Goal: Transaction & Acquisition: Purchase product/service

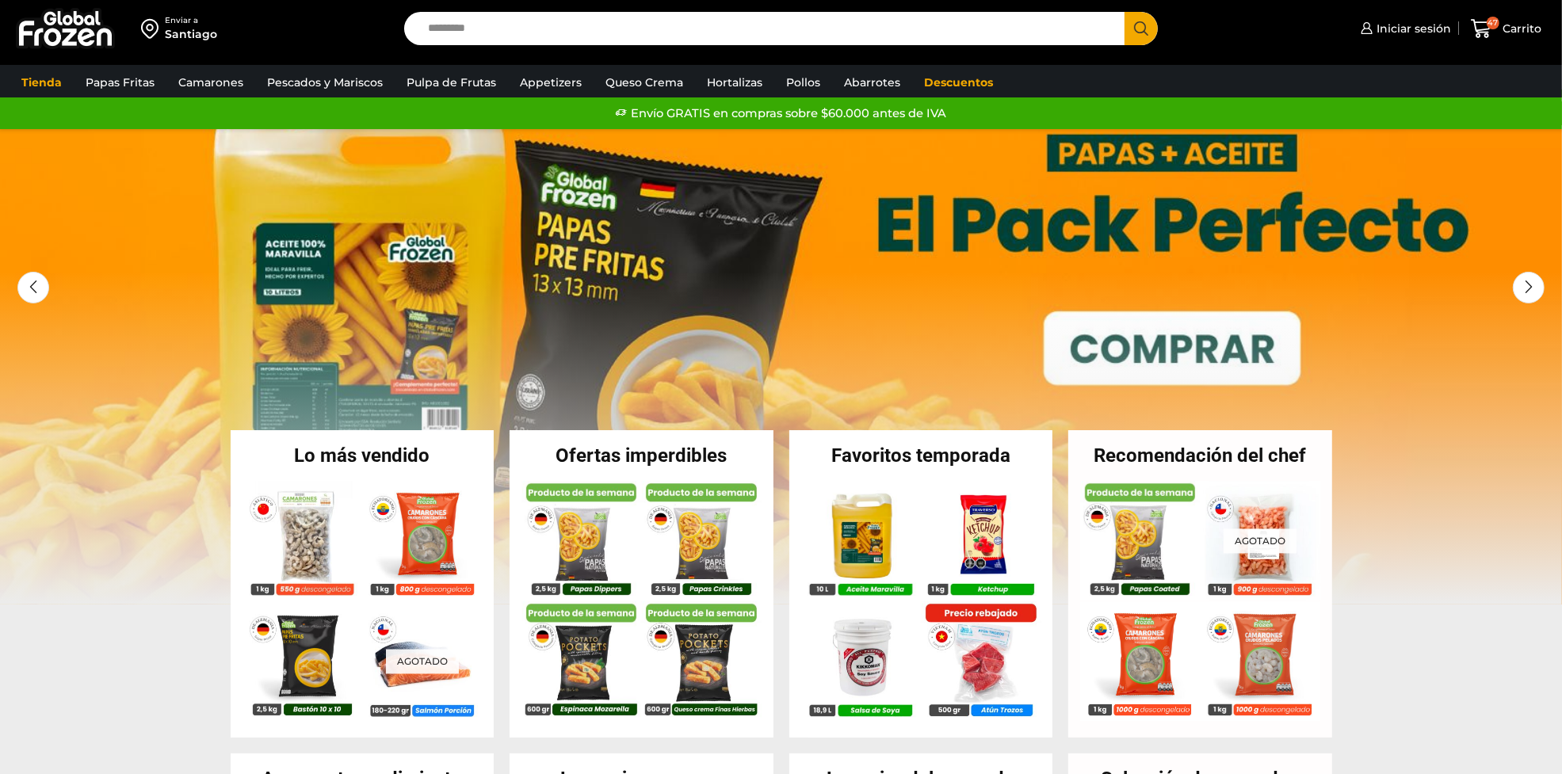
click at [507, 33] on input "Search input" at bounding box center [768, 28] width 697 height 33
paste input "**********"
click at [1125, 12] on button "Search" at bounding box center [1141, 28] width 33 height 33
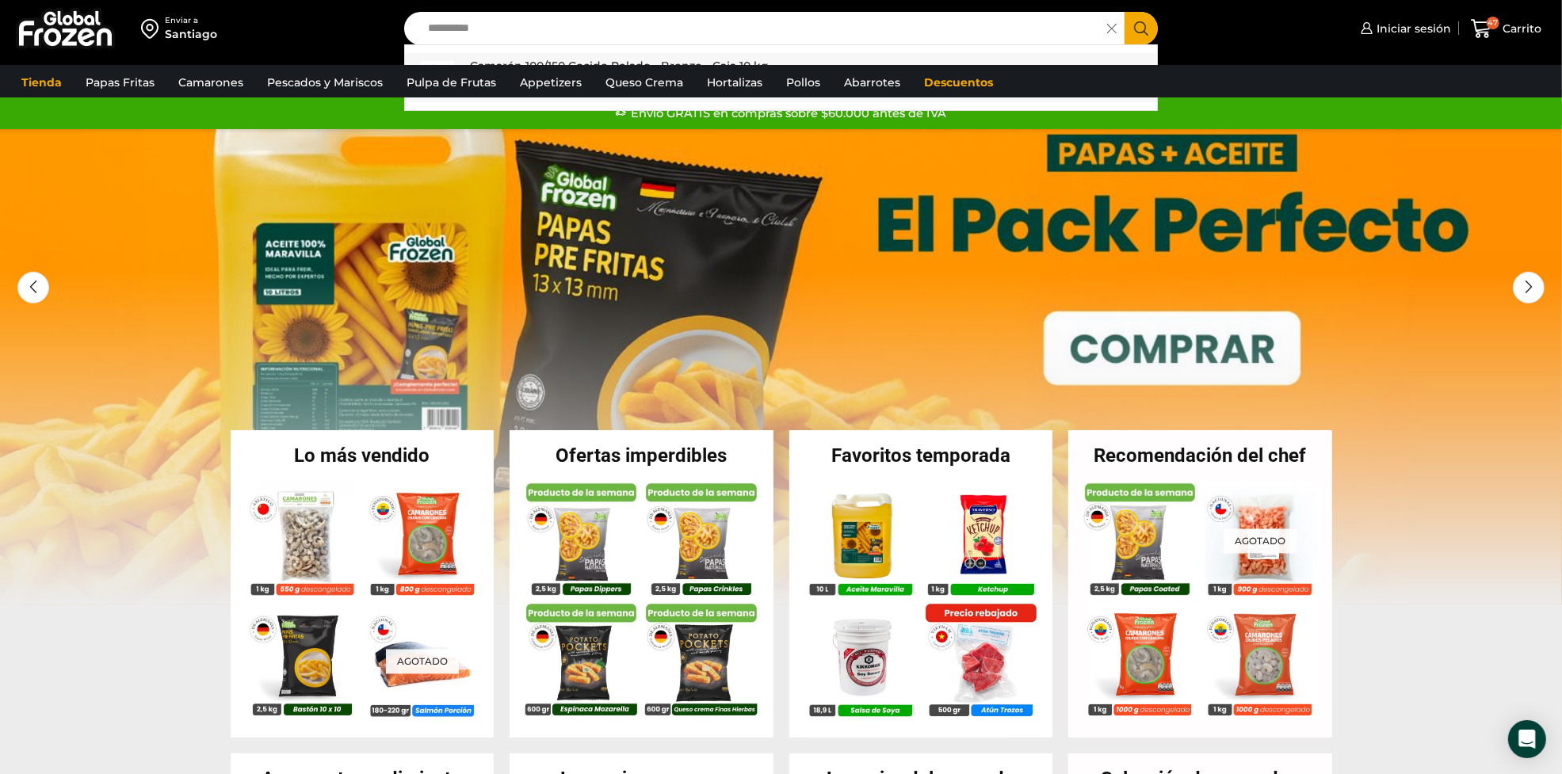
click at [921, 53] on link "Camarón 100/150 Cocido Pelado - Bronze - Caja 10 kg In stock $ 4.380" at bounding box center [781, 77] width 752 height 49
type input "**********"
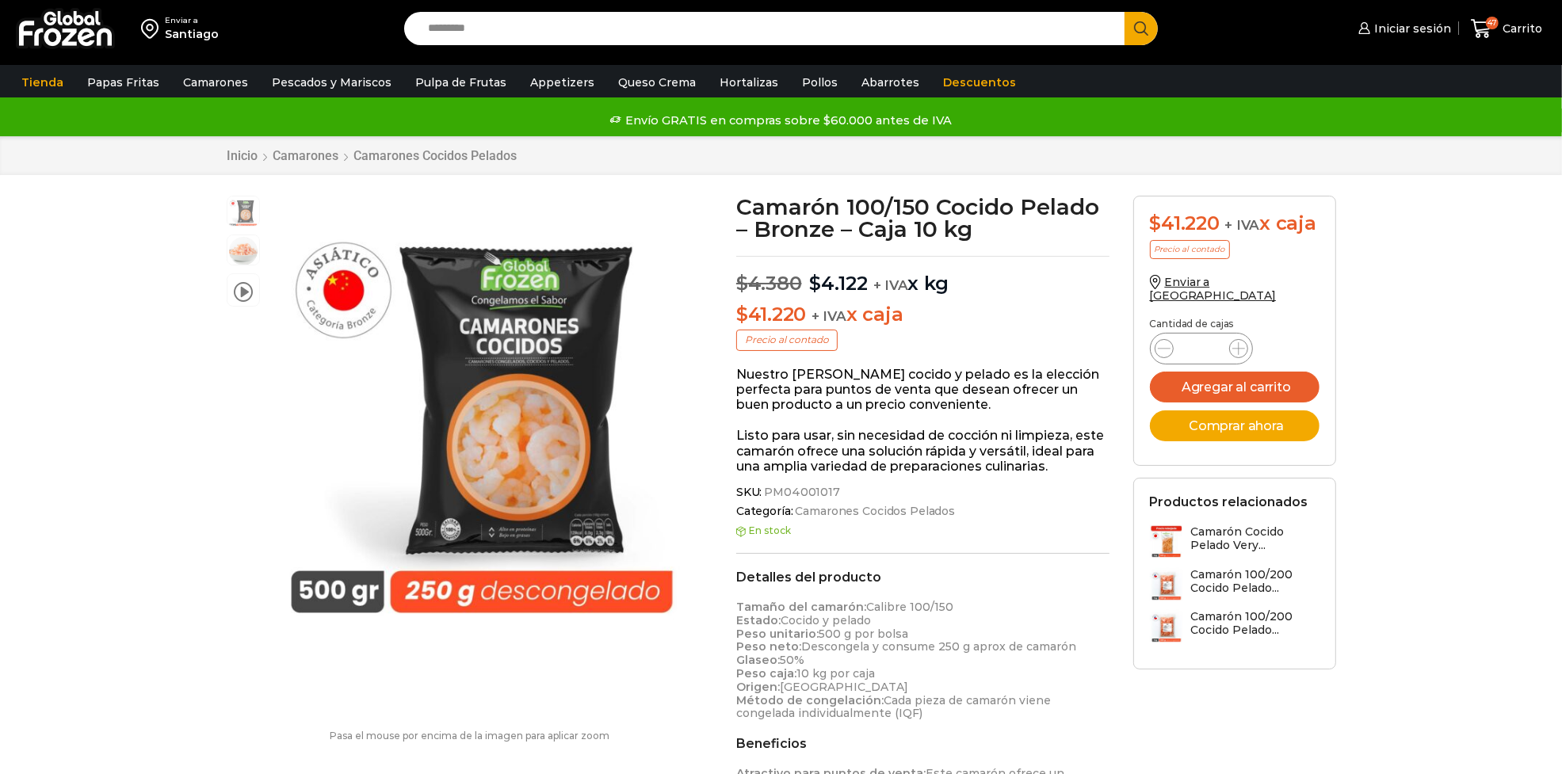
scroll to position [1, 0]
click at [173, 33] on div "Santiago" at bounding box center [192, 34] width 54 height 16
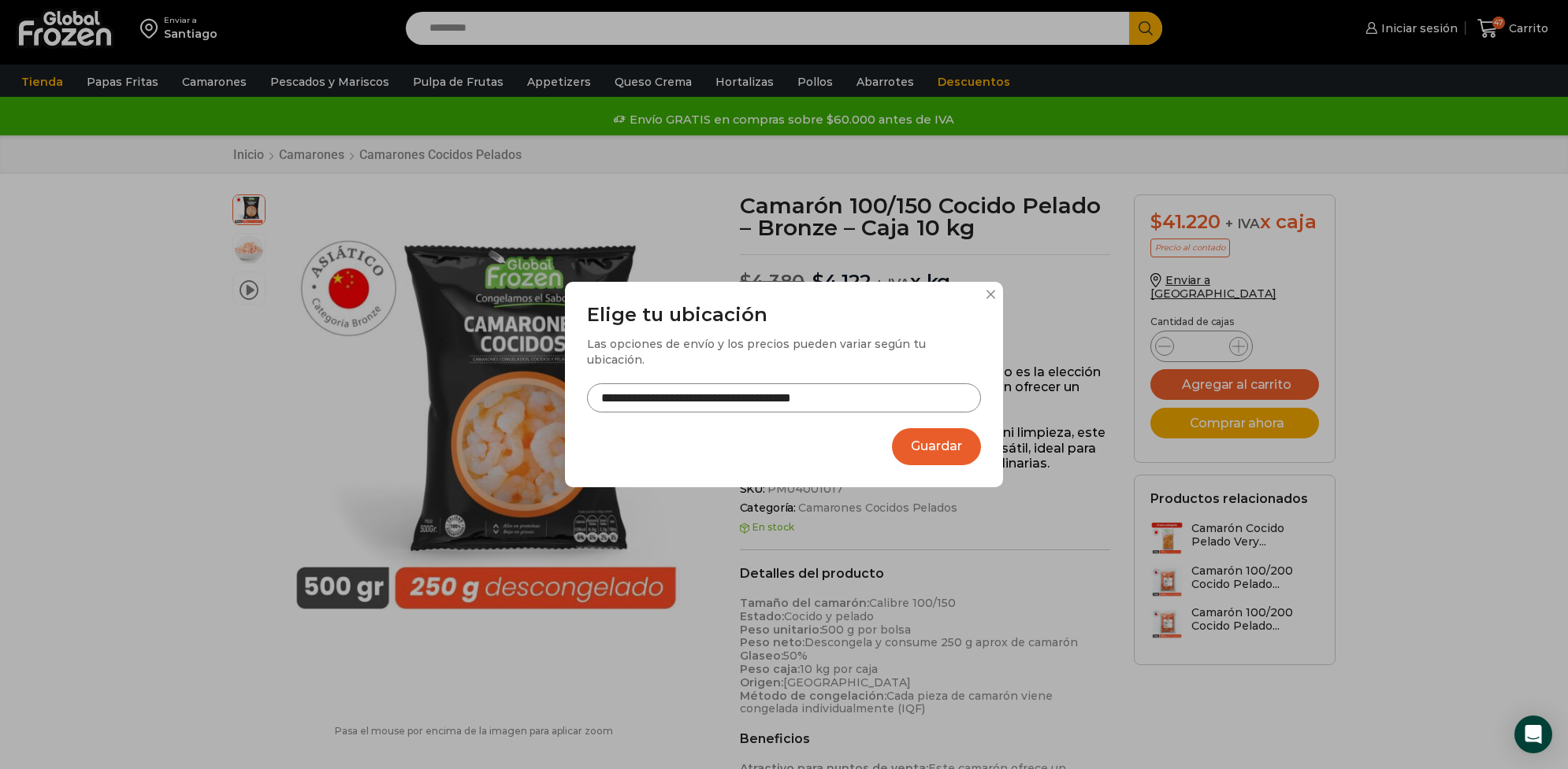
click at [933, 442] on button "Guardar" at bounding box center [936, 446] width 89 height 37
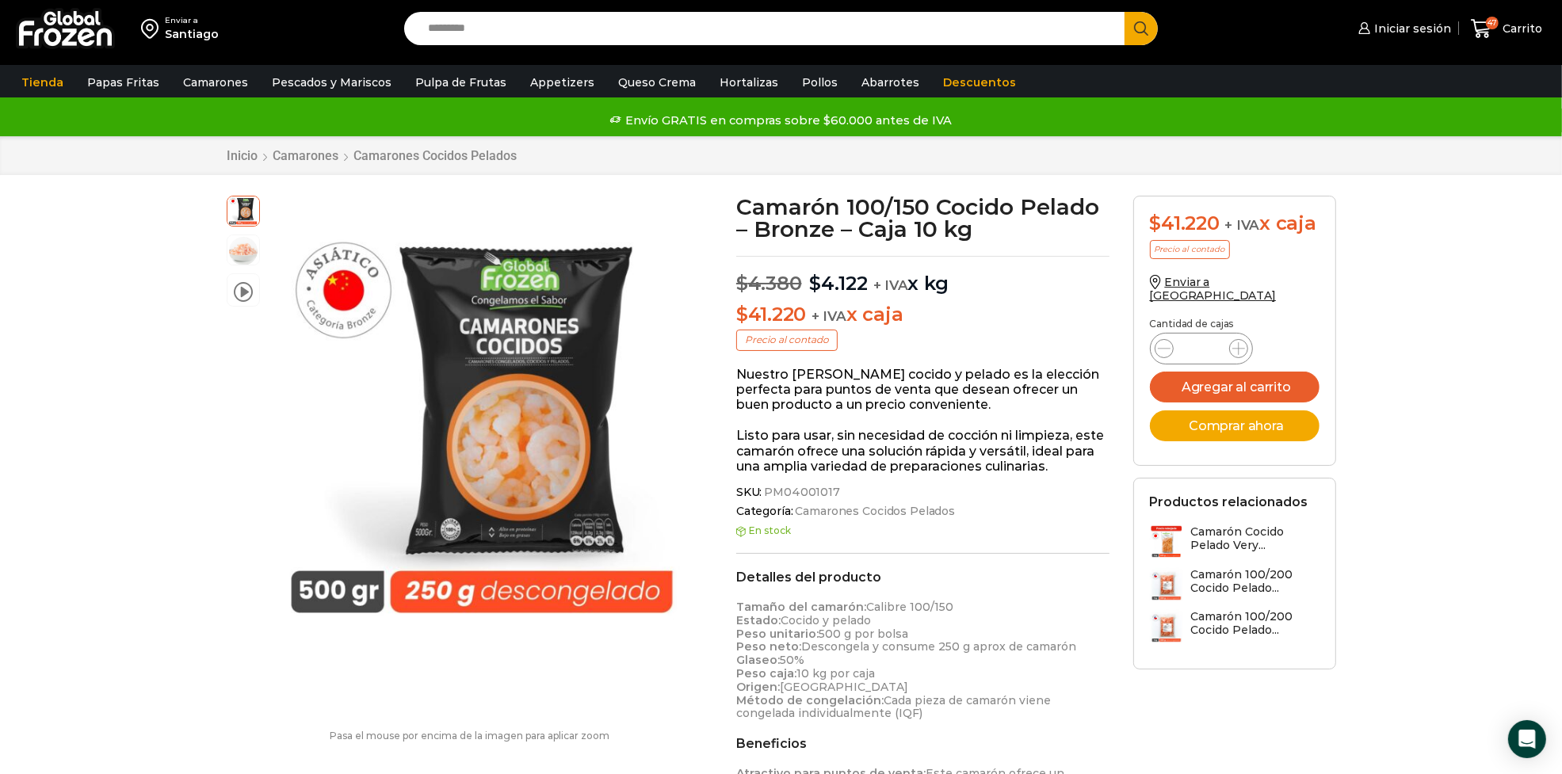
click at [726, 26] on input "Search input" at bounding box center [768, 28] width 697 height 33
paste input "**********"
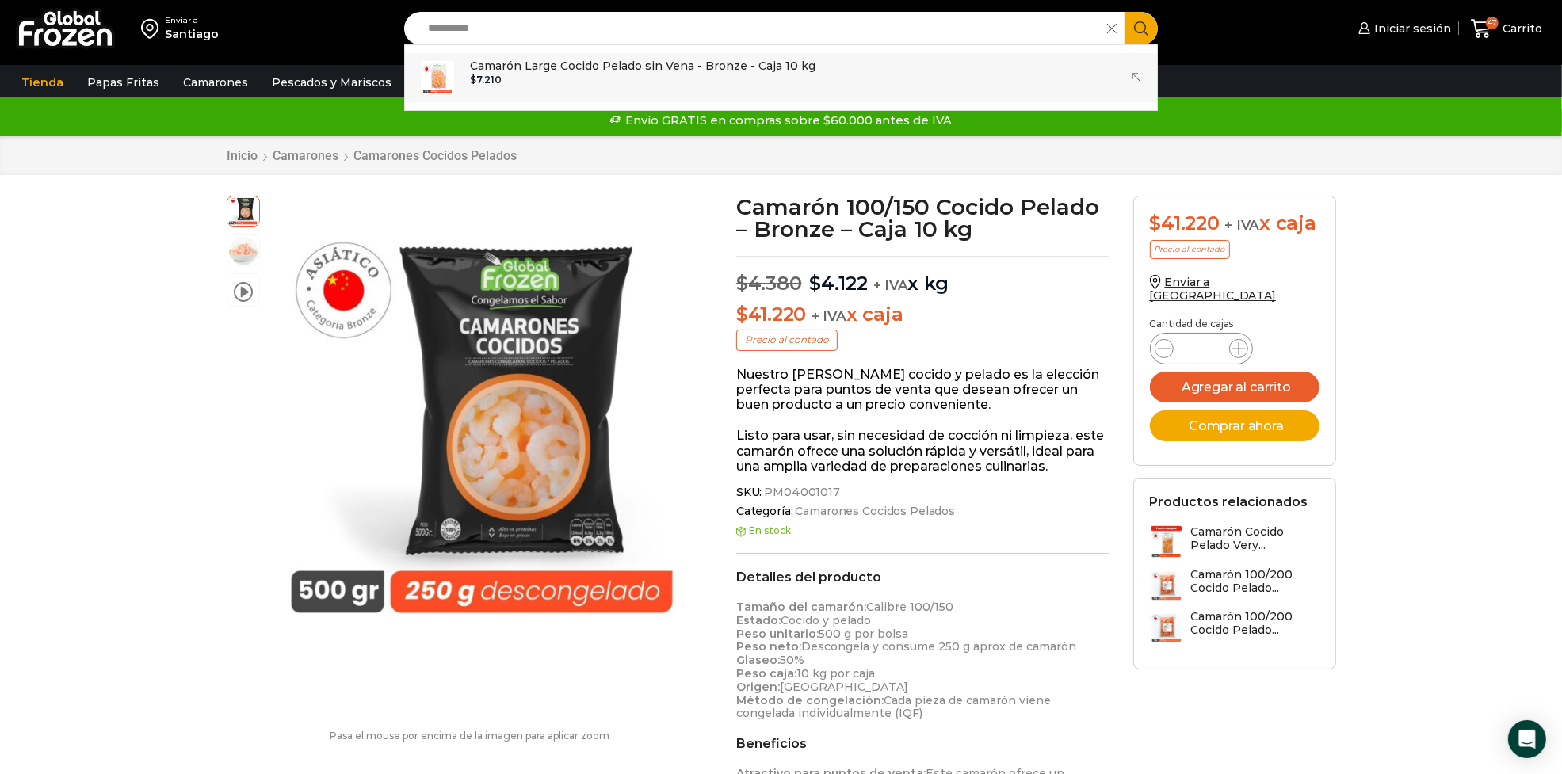
click at [711, 71] on p "Camarón Large Cocido Pelado sin Vena - Bronze - Caja 10 kg" at bounding box center [643, 65] width 346 height 17
type input "**********"
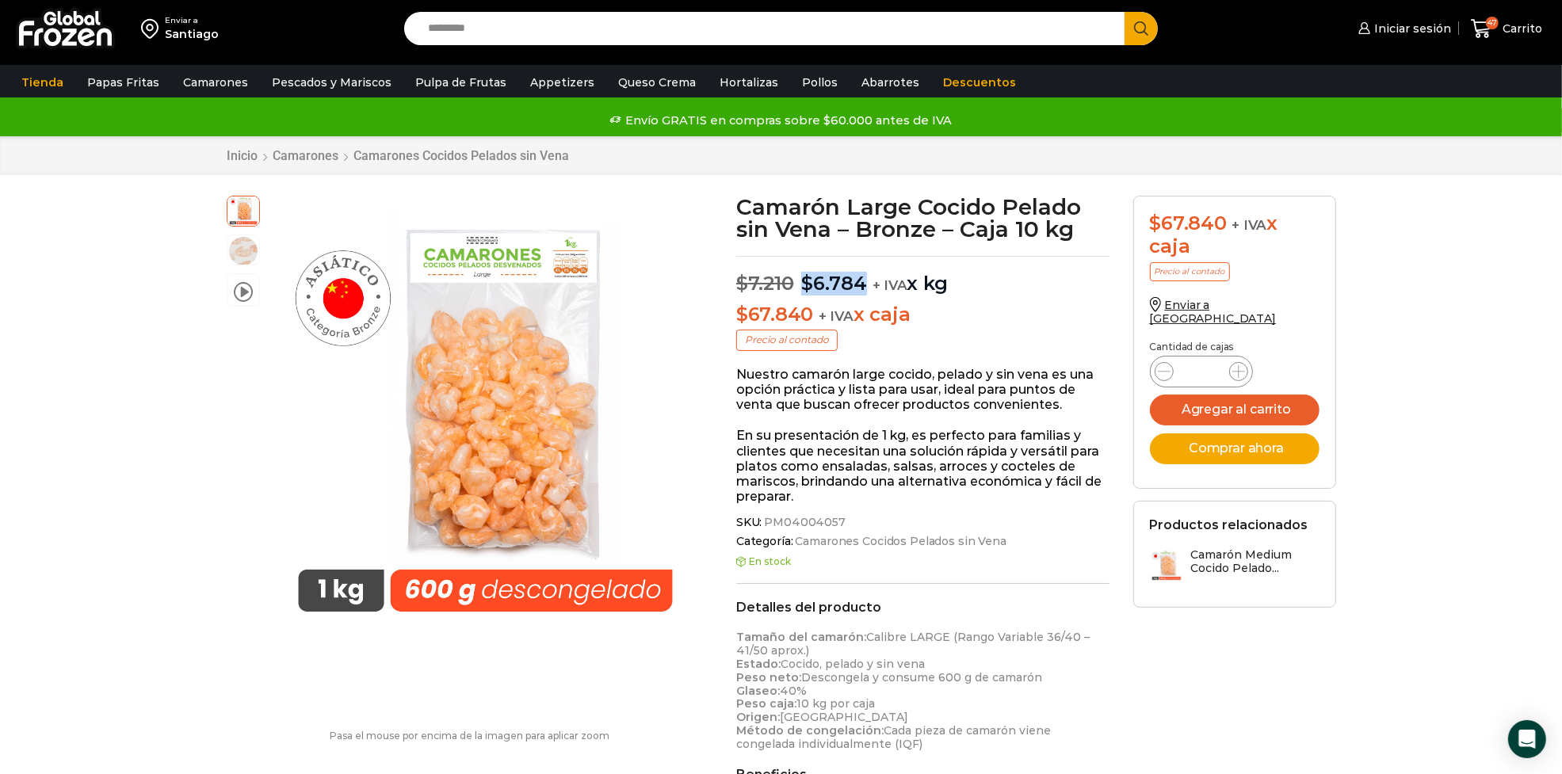
drag, startPoint x: 805, startPoint y: 291, endPoint x: 865, endPoint y: 288, distance: 59.5
click at [865, 288] on p "$ 7.210 Original price was: $7.210. $ 6.784 Current price is: $6.784. + IVA x kg" at bounding box center [922, 276] width 373 height 40
click at [1519, 21] on span "Carrito" at bounding box center [1521, 29] width 44 height 16
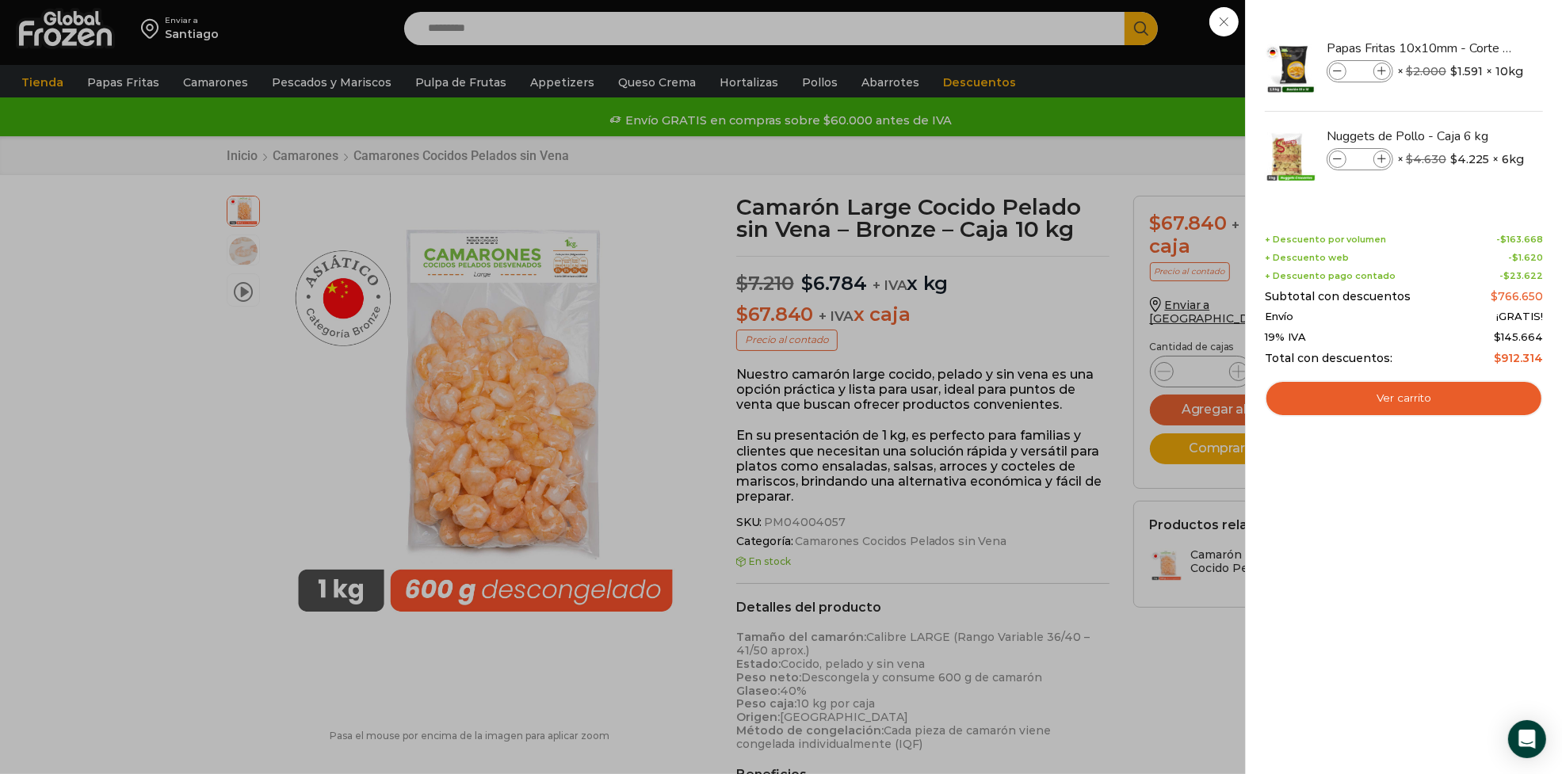
drag, startPoint x: 1222, startPoint y: 29, endPoint x: 1249, endPoint y: 24, distance: 27.5
click at [1467, 29] on div "47 Carrito 47 47 Shopping Cart **" at bounding box center [1506, 28] width 79 height 37
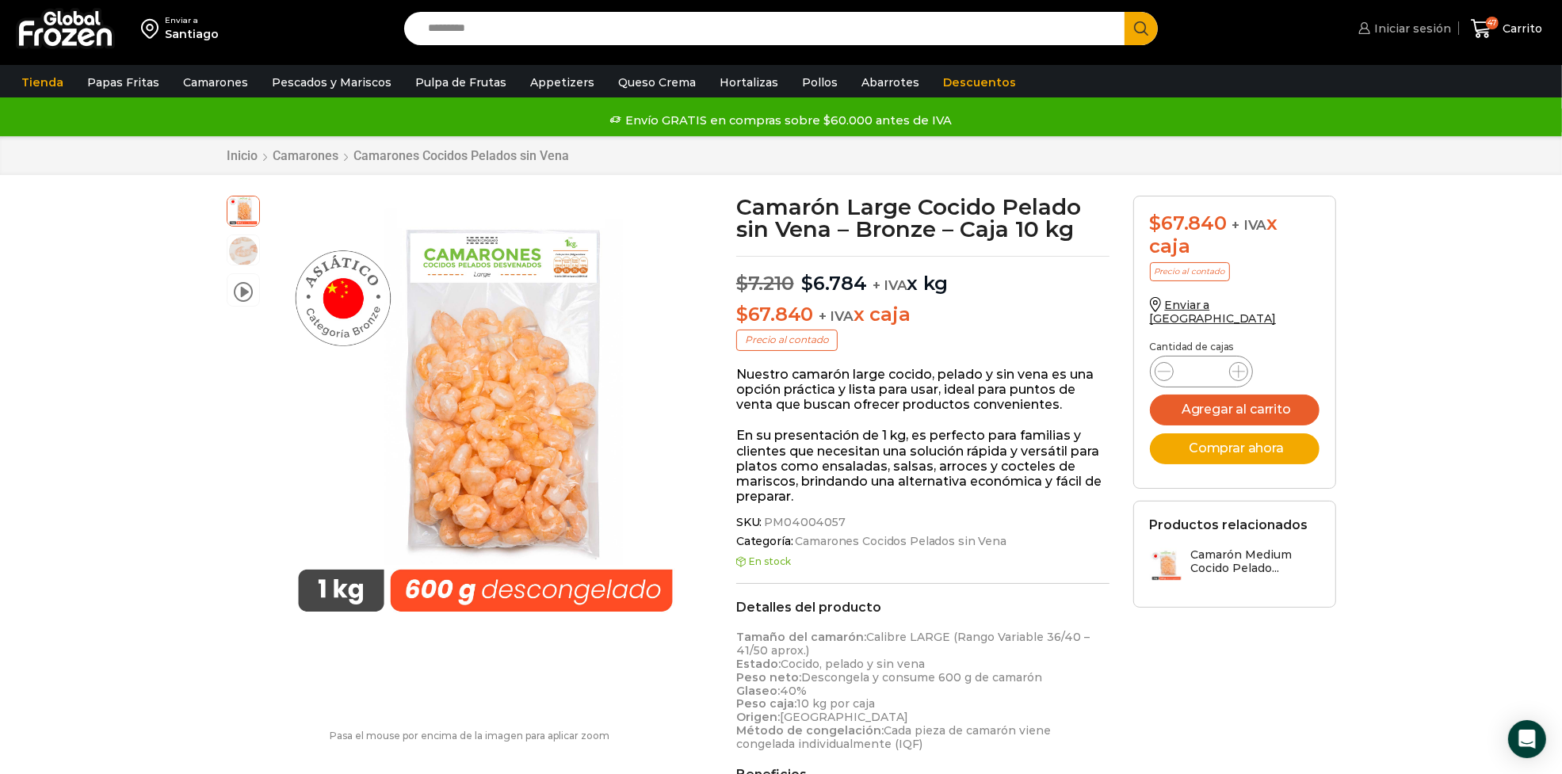
drag, startPoint x: 1436, startPoint y: 44, endPoint x: 1428, endPoint y: 41, distance: 9.0
click at [1436, 44] on img at bounding box center [1410, 67] width 55 height 55
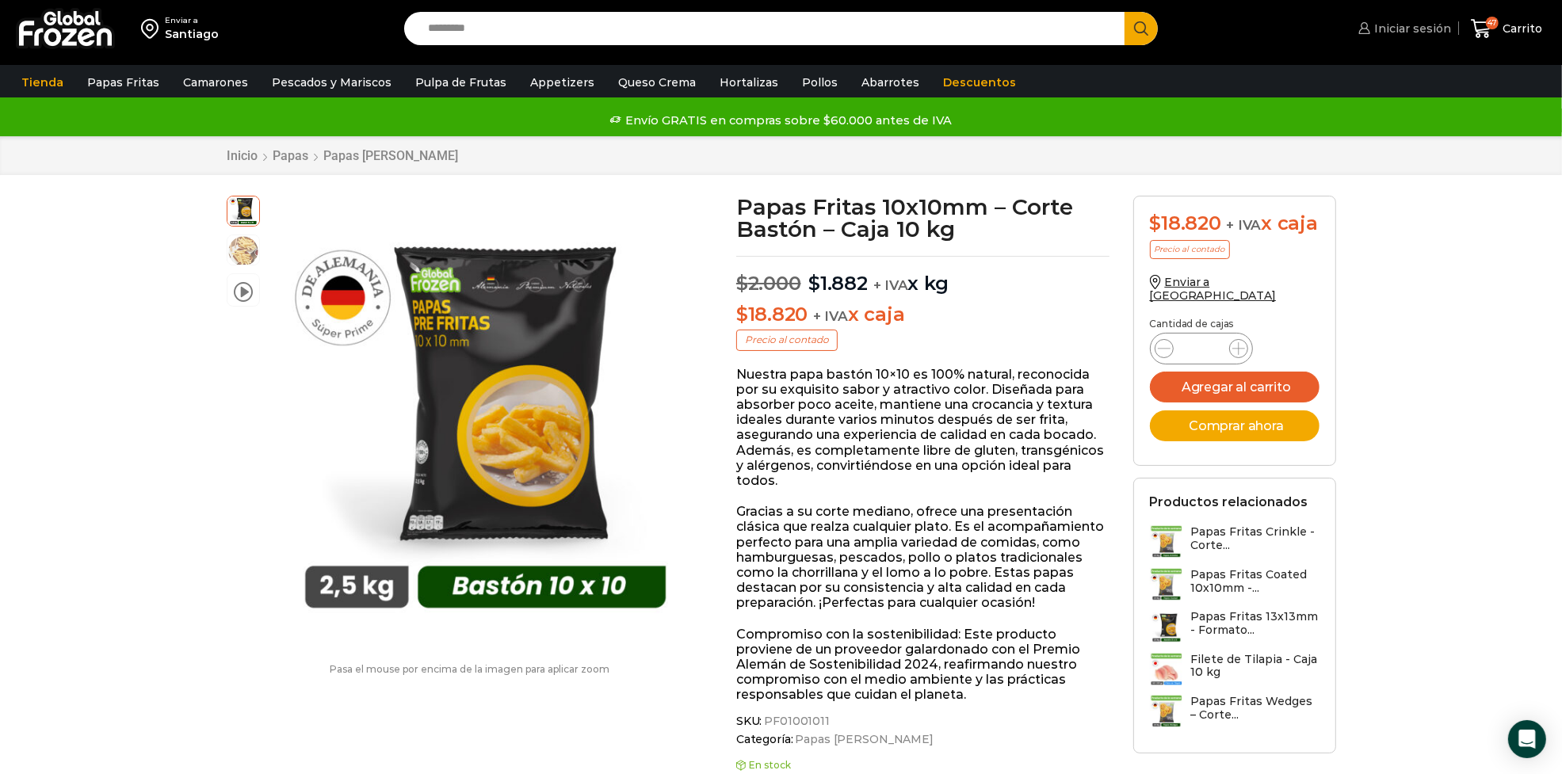
click at [1383, 28] on span "Iniciar sesión" at bounding box center [1411, 29] width 81 height 16
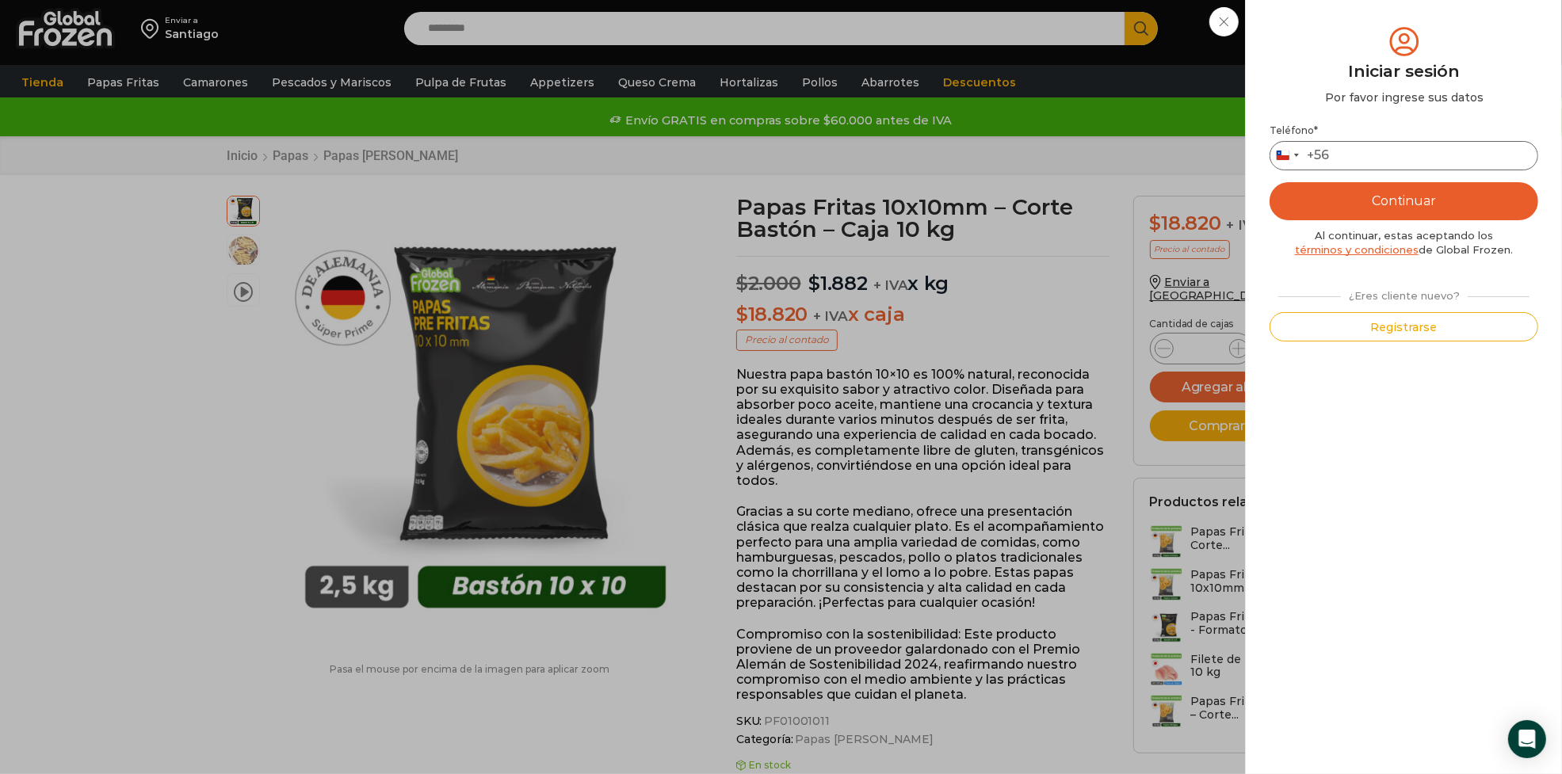
click at [1362, 159] on input "Teléfono *" at bounding box center [1404, 155] width 269 height 29
type input "*********"
click at [1397, 196] on button "Continuar" at bounding box center [1404, 201] width 269 height 38
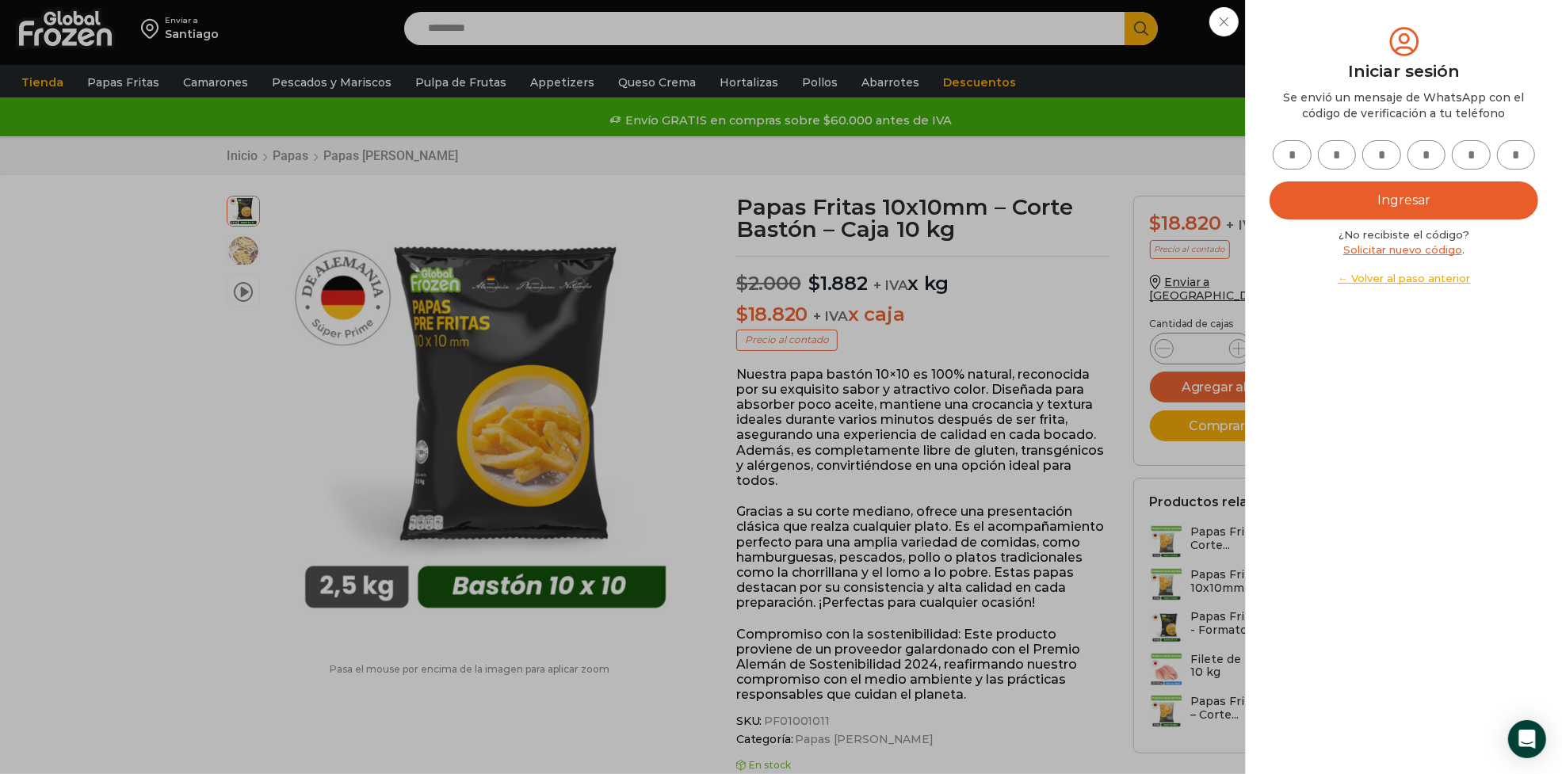
click at [1294, 160] on input "text" at bounding box center [1292, 154] width 39 height 29
type input "*"
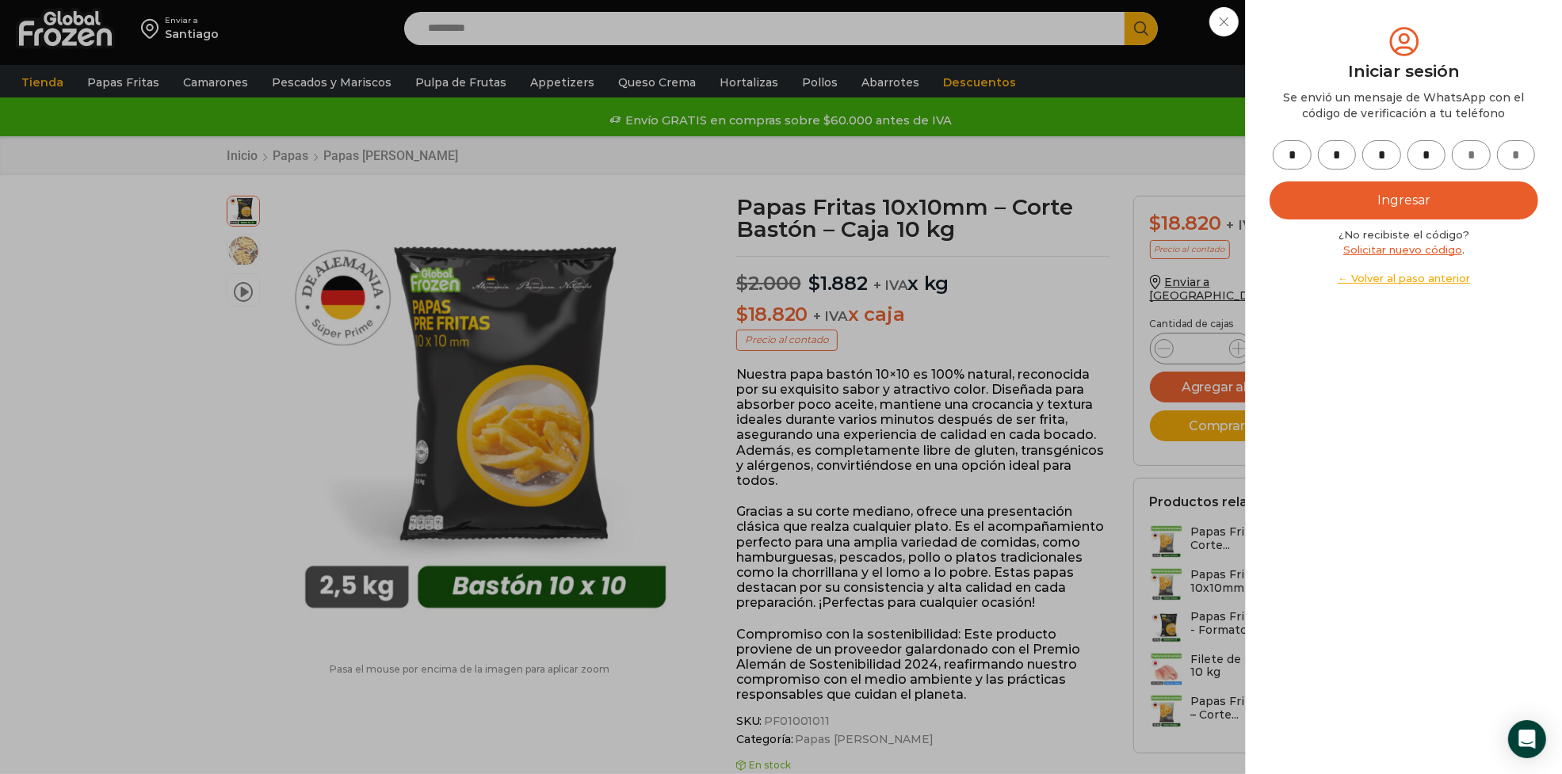
type input "*"
click at [1401, 208] on button "Ingresar" at bounding box center [1404, 201] width 269 height 38
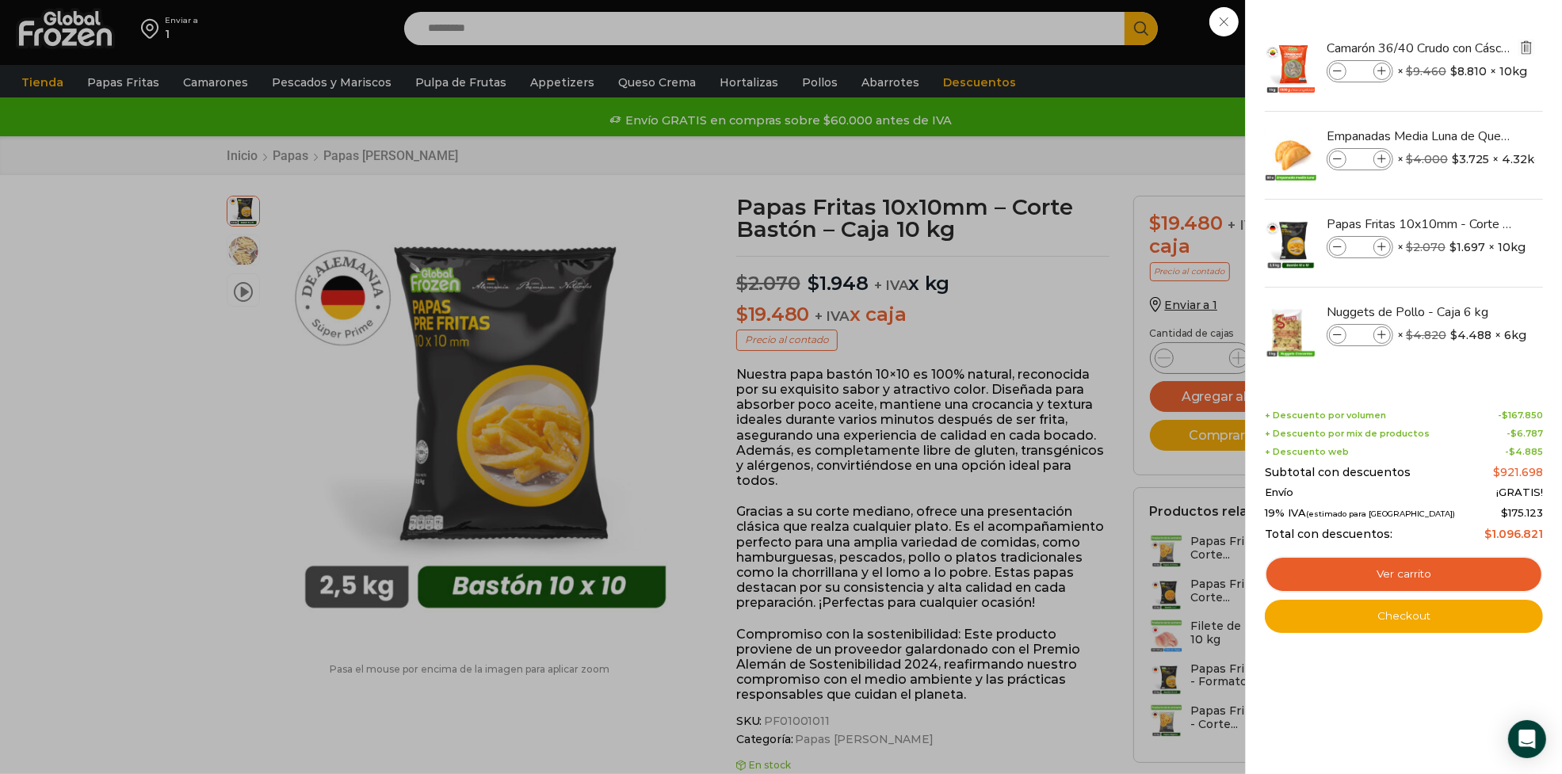
click at [1524, 50] on img "Eliminar Camarón 36/40 Crudo con Cáscara - Super Prime - Caja 10 kg del carrito" at bounding box center [1527, 47] width 14 height 14
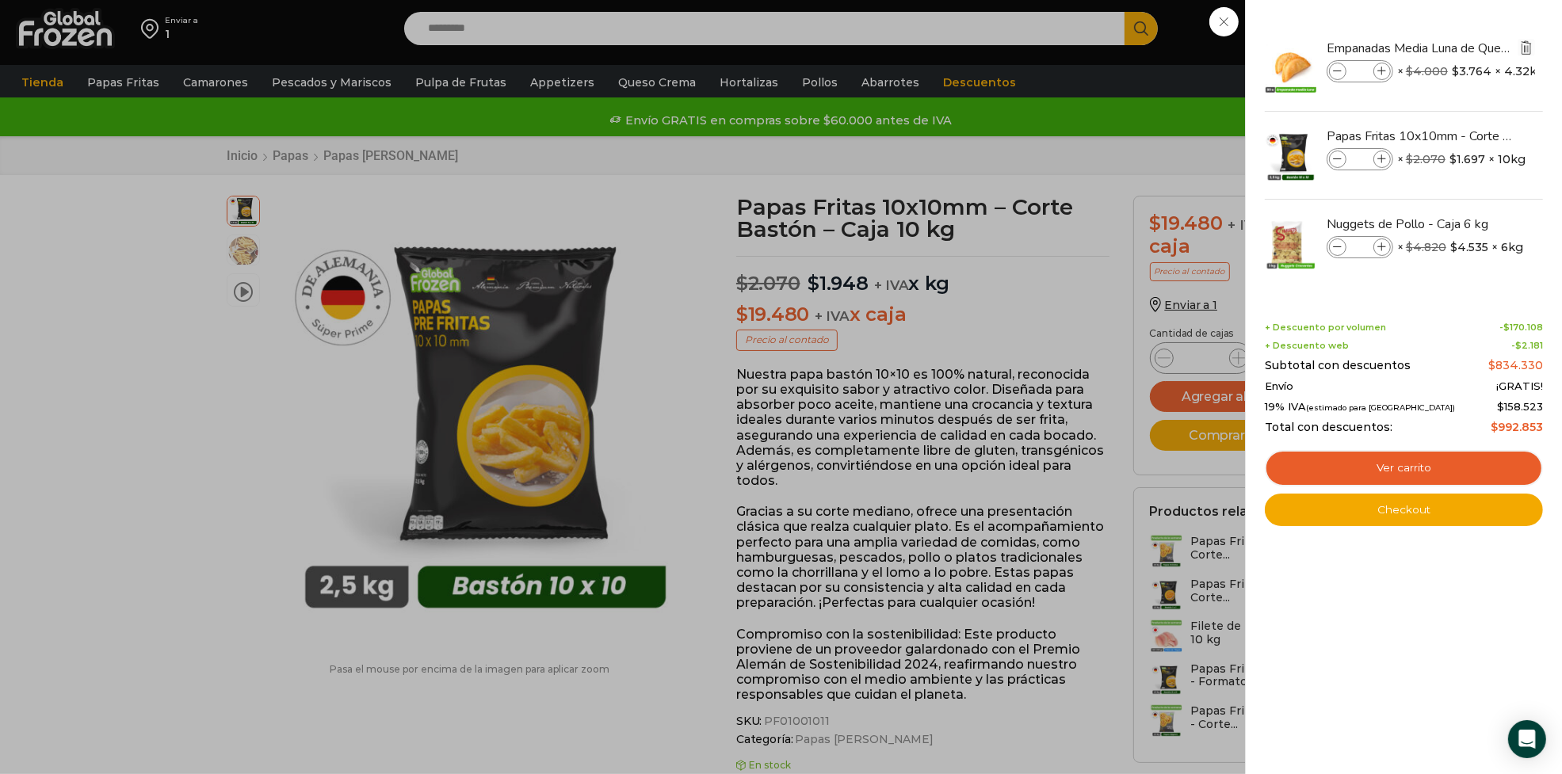
click at [1524, 55] on icon "Eliminar Empanadas Media Luna de Queso - Caja 160 unidades del carrito" at bounding box center [1526, 47] width 17 height 17
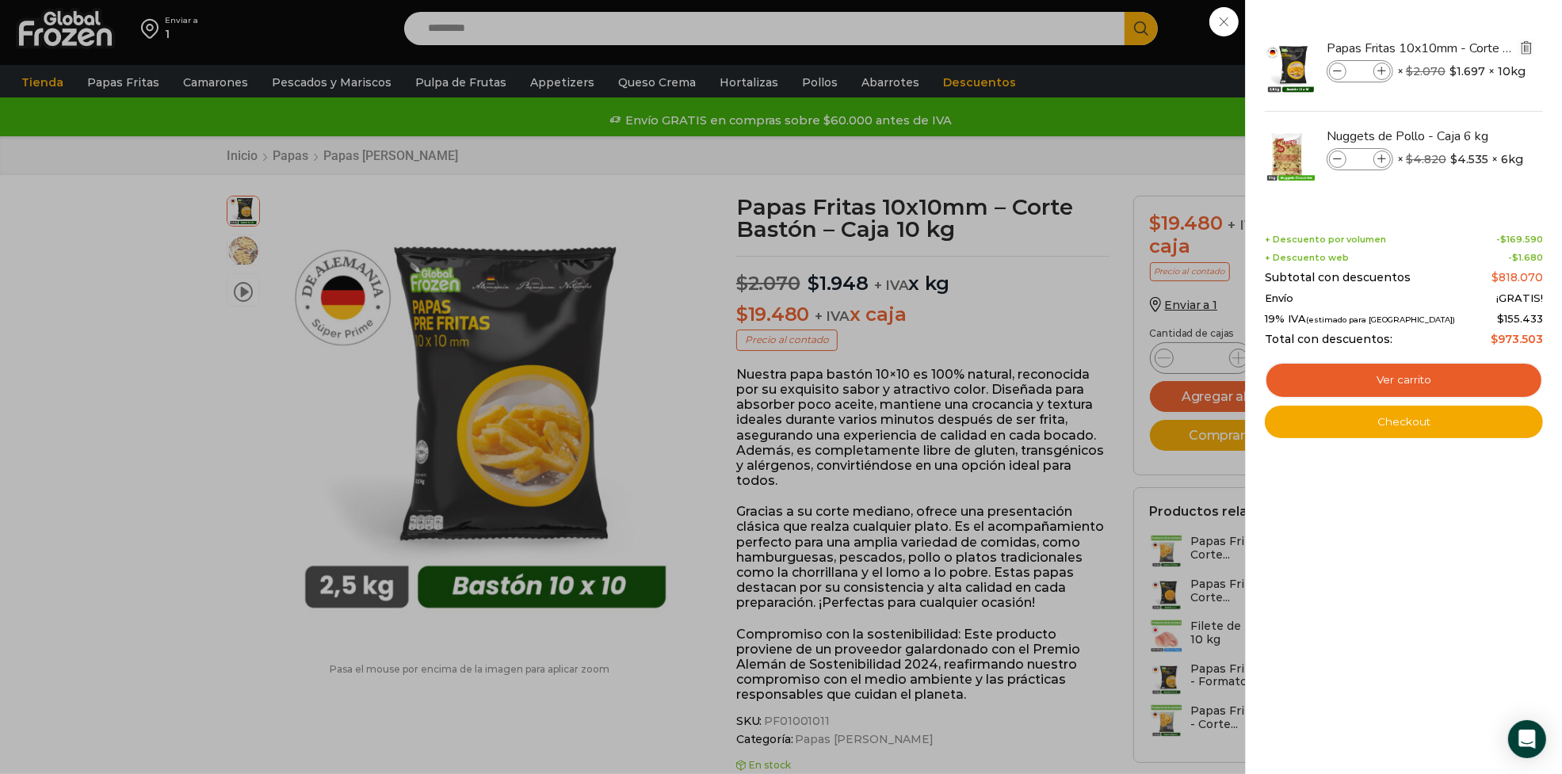
click at [1522, 48] on img "Eliminar Papas Fritas 10x10mm - Corte Bastón - Caja 10 kg del carrito" at bounding box center [1527, 47] width 14 height 14
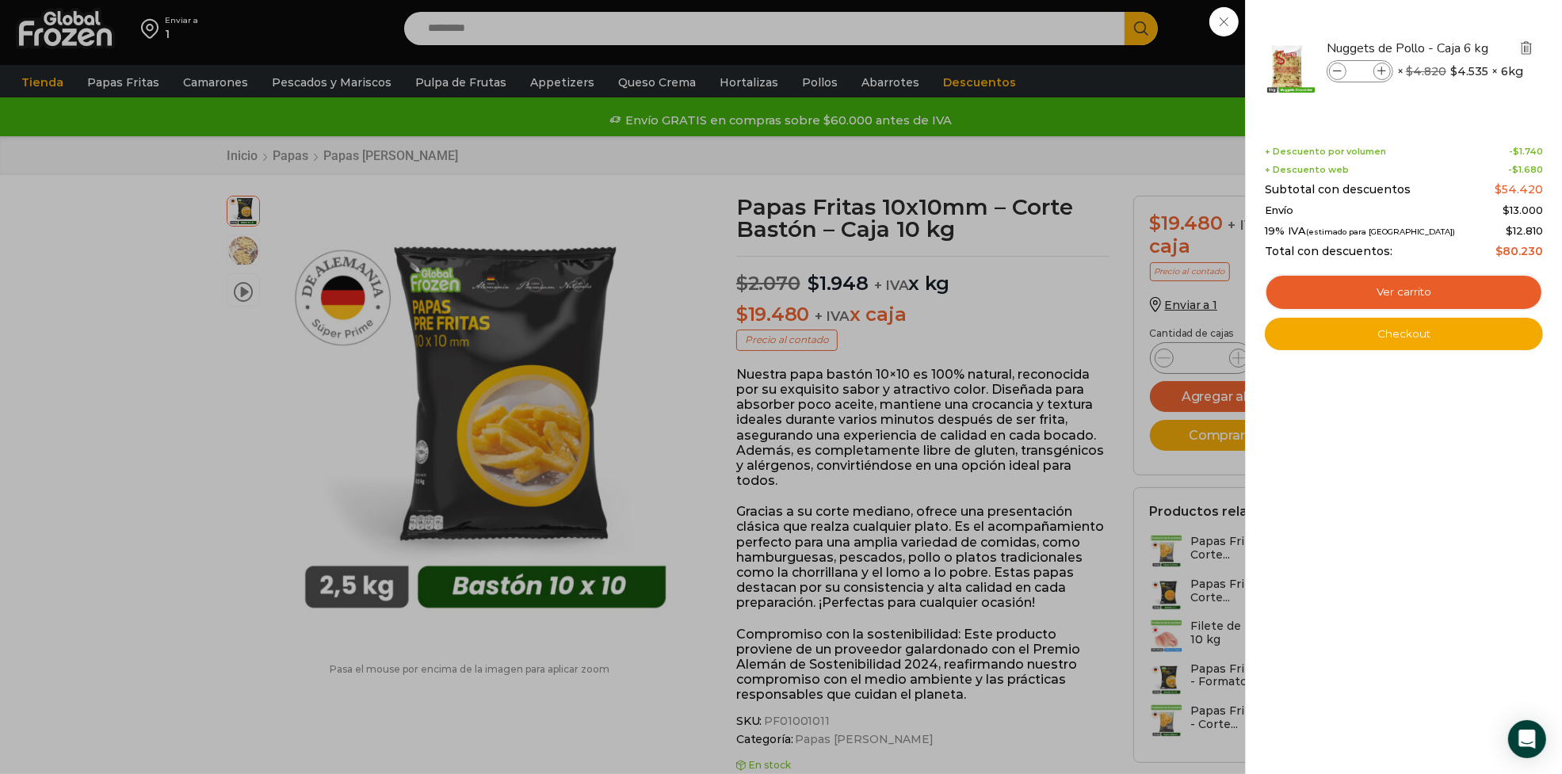
click at [1527, 49] on img "Eliminar Nuggets de Pollo - Caja 6 kg del carrito" at bounding box center [1527, 47] width 14 height 14
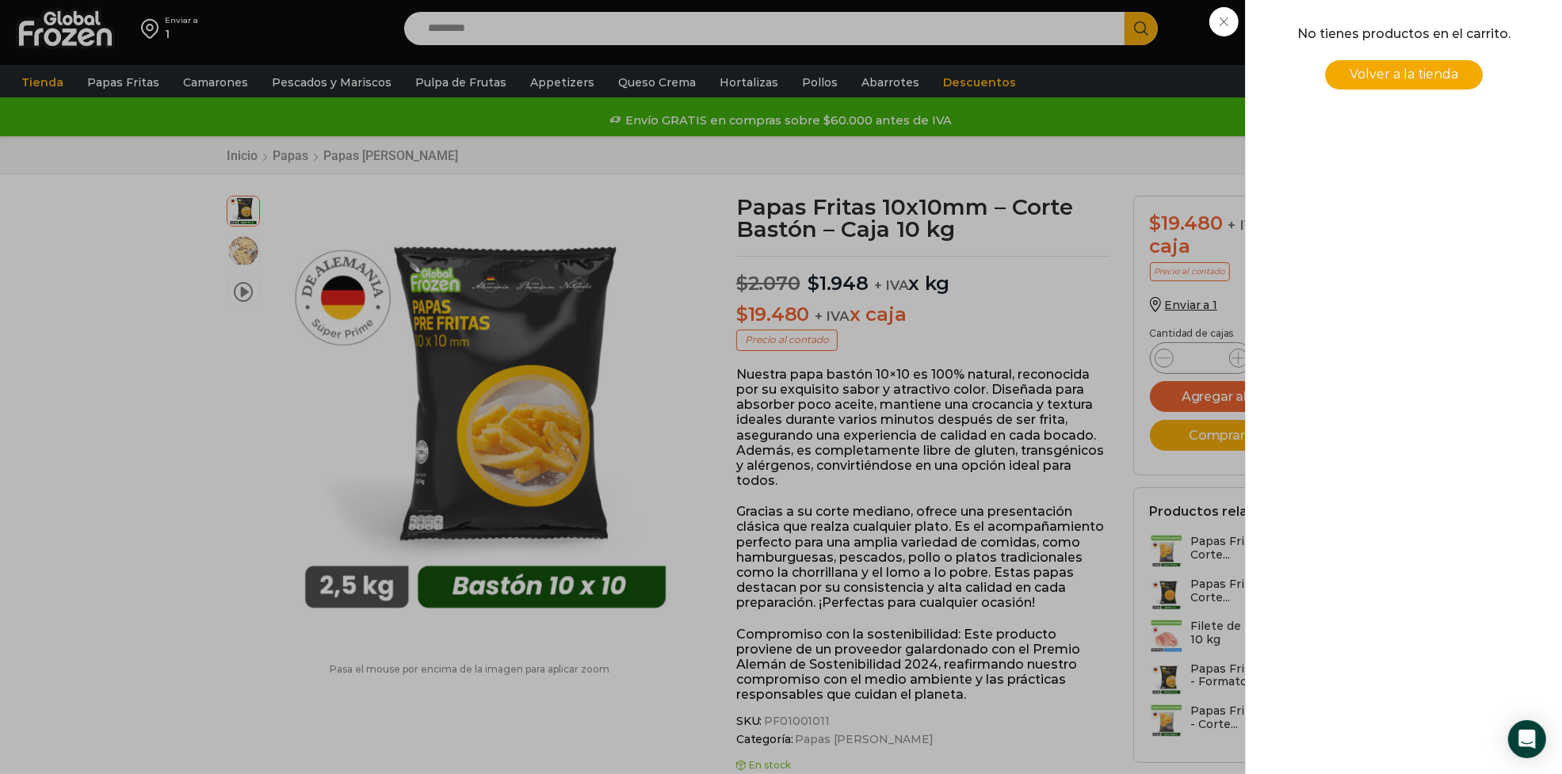
click at [1374, 73] on span "Volver a la tienda" at bounding box center [1404, 74] width 109 height 15
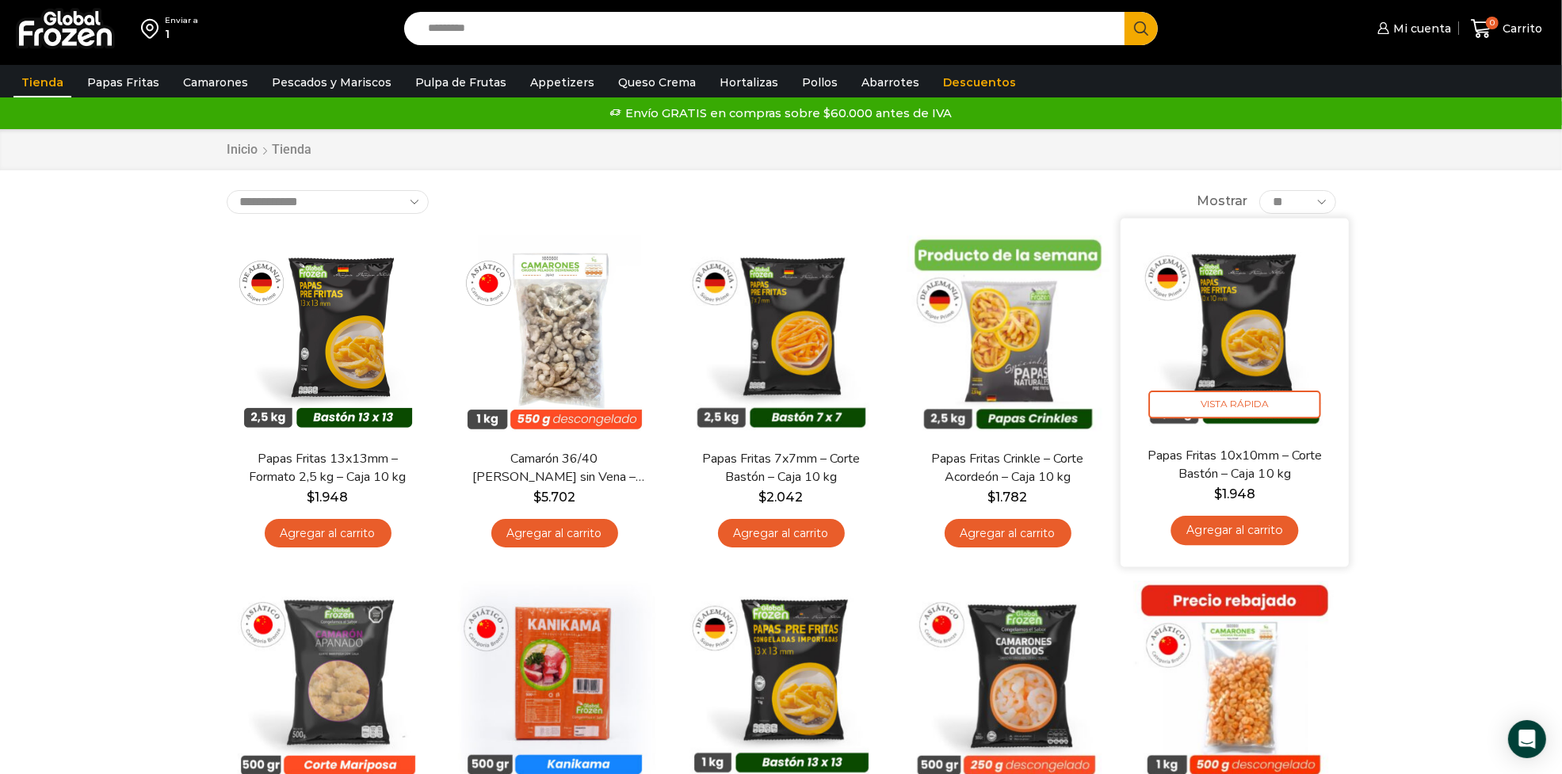
drag, startPoint x: 1480, startPoint y: 392, endPoint x: 1272, endPoint y: 385, distance: 207.8
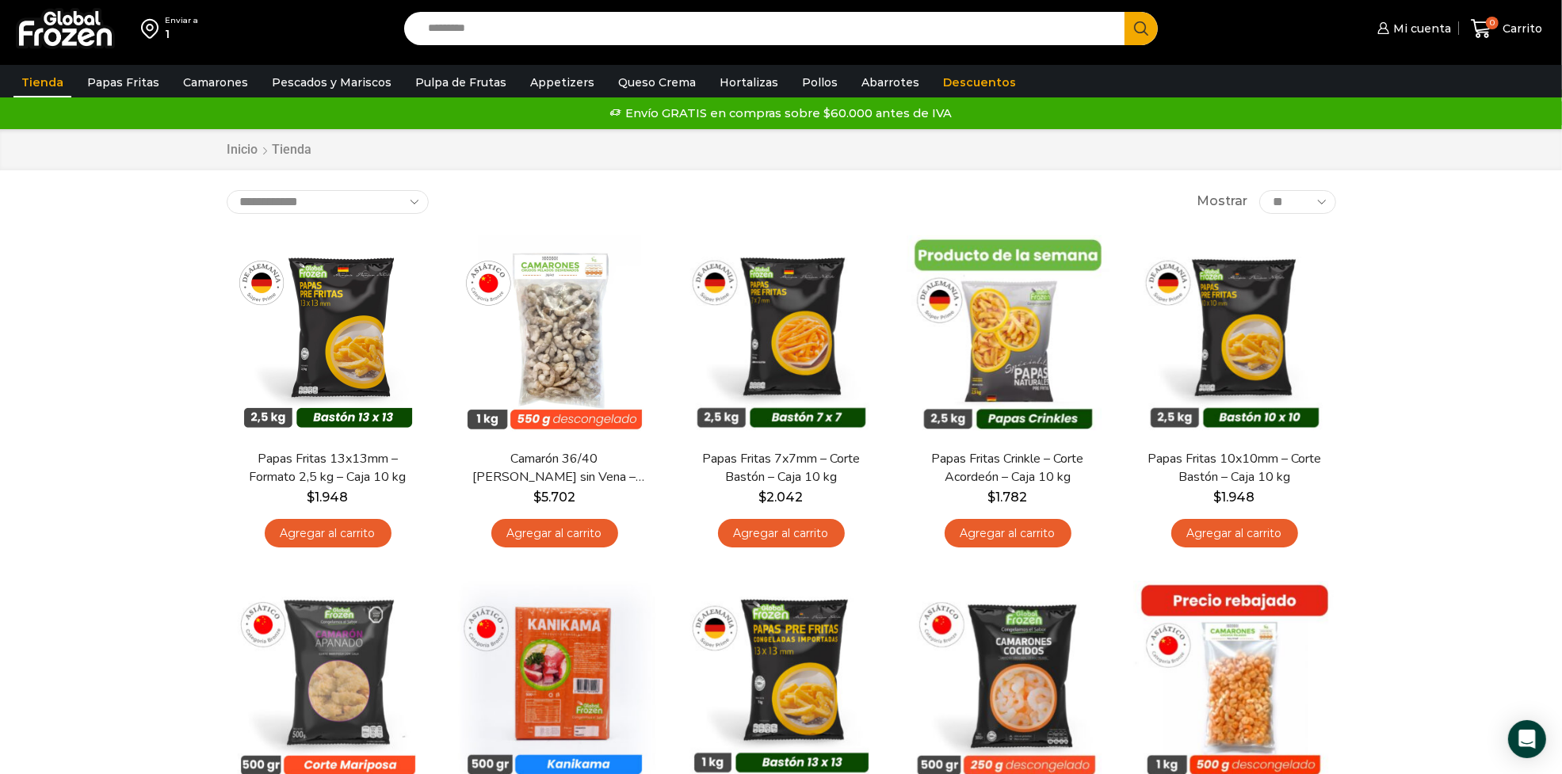
click at [712, 26] on input "Search input" at bounding box center [768, 28] width 697 height 33
paste input "**********"
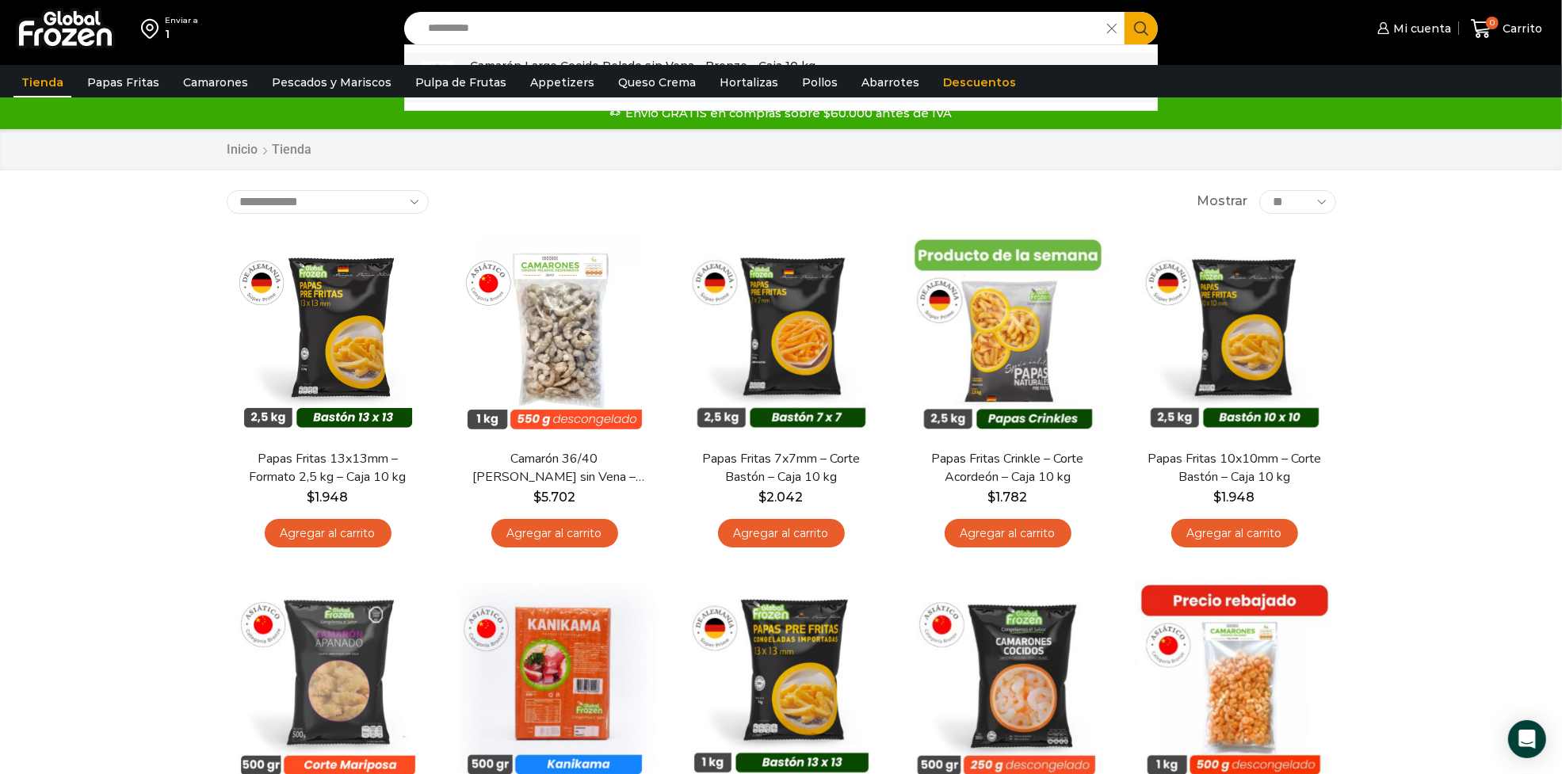
click at [774, 63] on p "Camarón Large Cocido Pelado sin Vena - Bronze - Caja 10 kg" at bounding box center [643, 65] width 346 height 17
type input "**********"
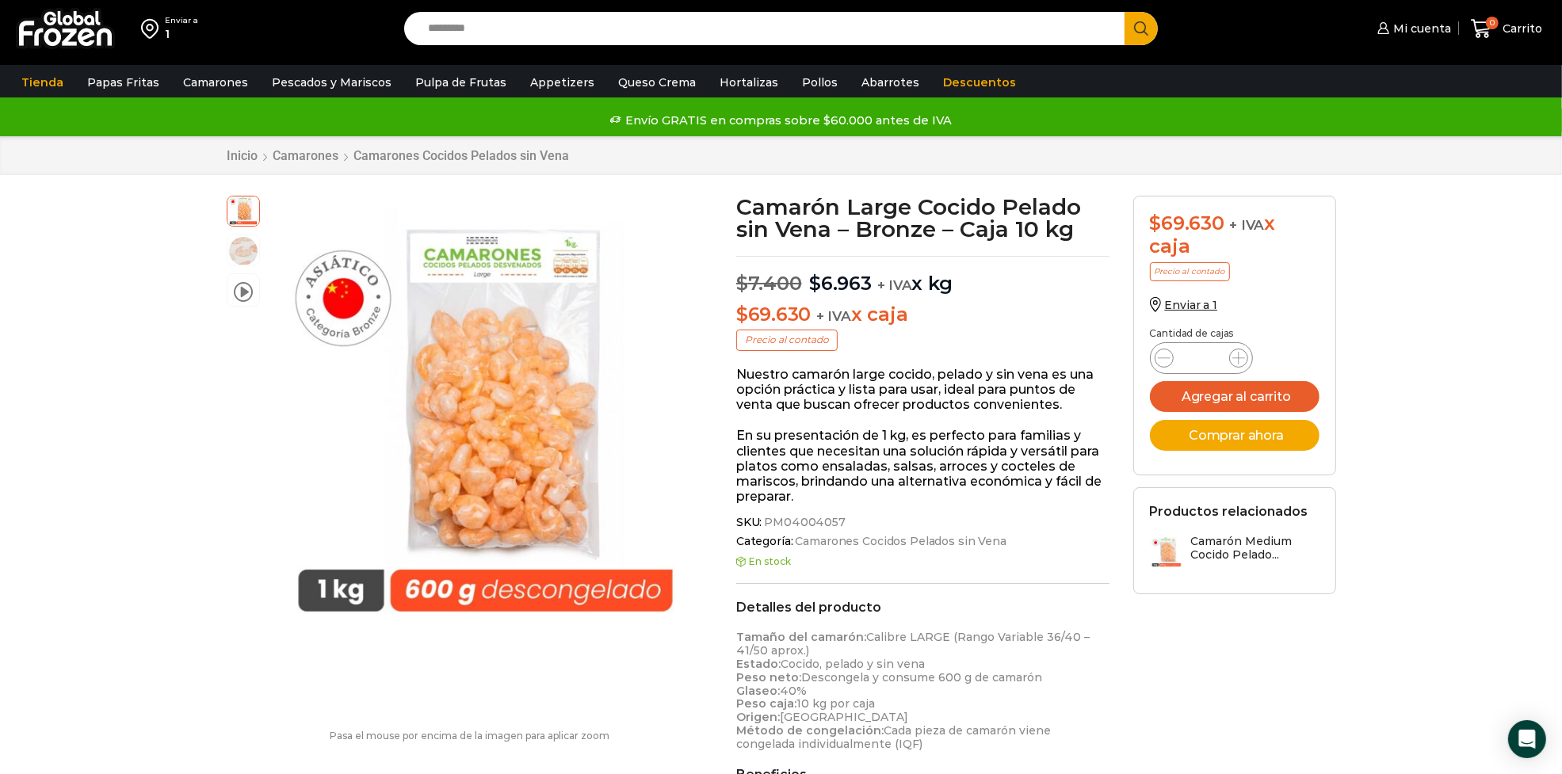
click at [1226, 355] on div "Camarón Large Cocido Pelado sin Vena - Bronze - Caja 10 kg cantidad *" at bounding box center [1201, 358] width 103 height 32
click at [1243, 354] on icon at bounding box center [1239, 358] width 13 height 13
type input "*"
click at [1218, 398] on button "Agregar al carrito" at bounding box center [1235, 396] width 170 height 31
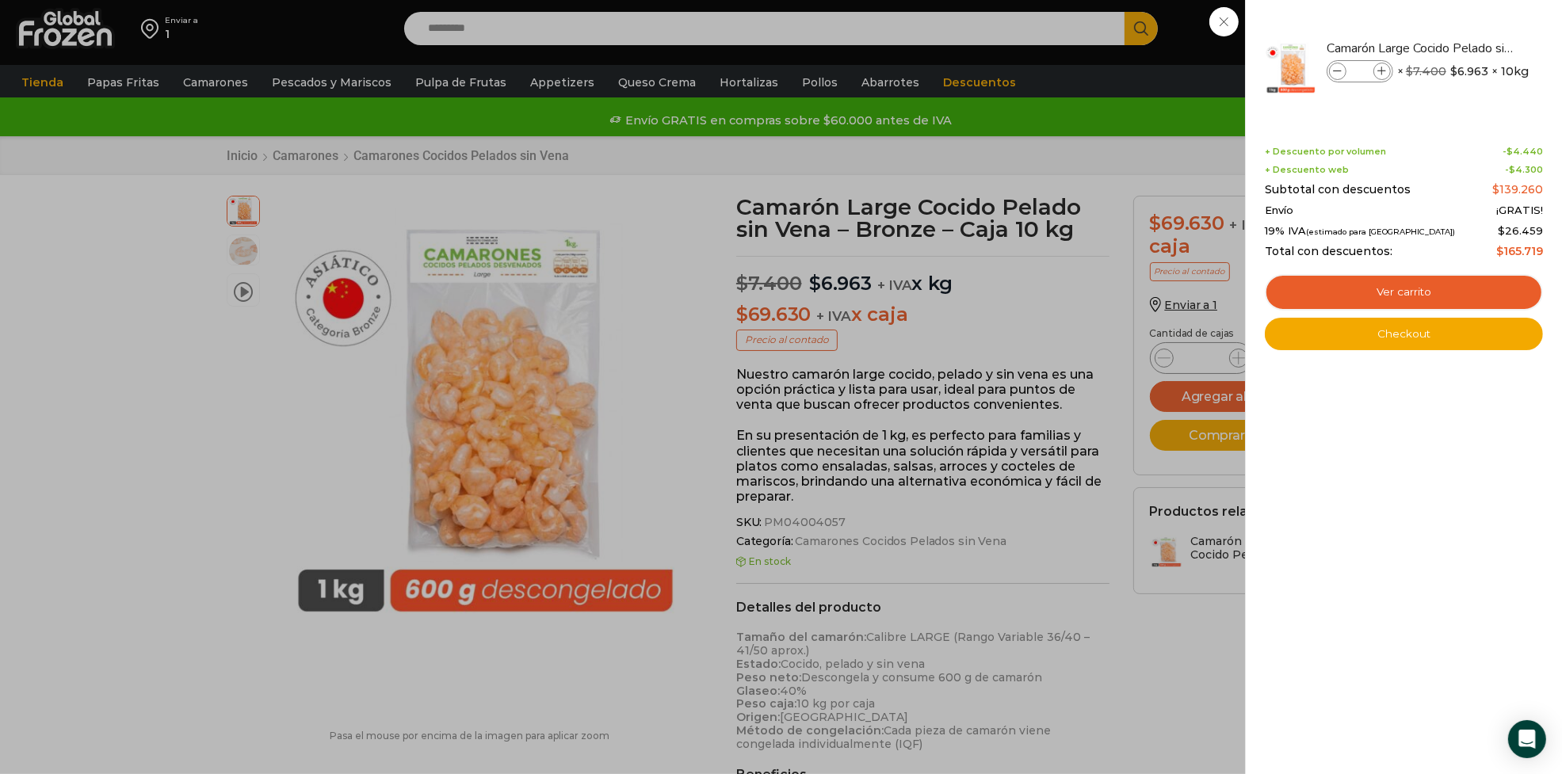
click at [1467, 30] on div "2 Carrito 2 2 Shopping Cart *" at bounding box center [1506, 28] width 79 height 37
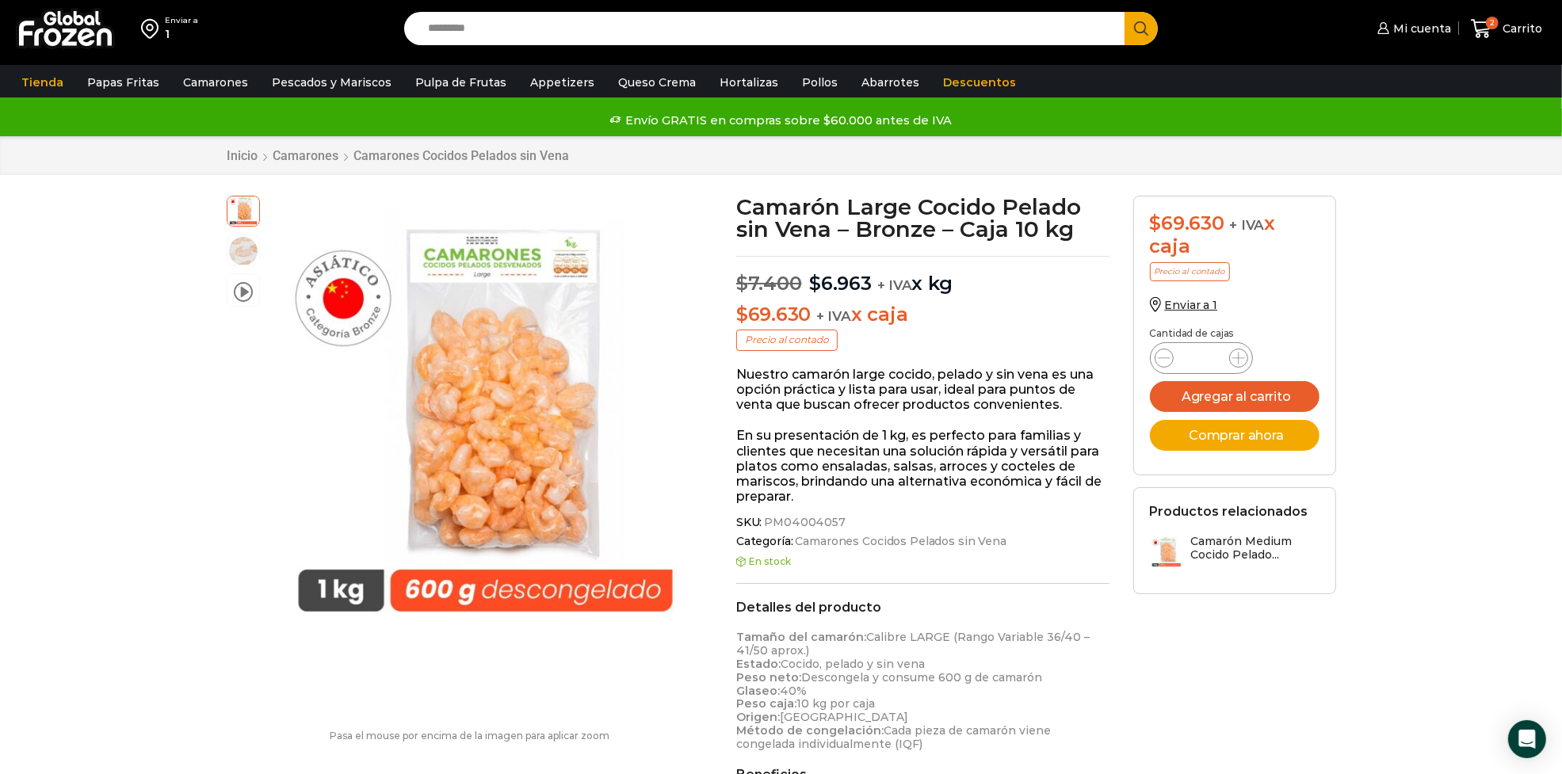
click at [750, 30] on input "Search input" at bounding box center [768, 28] width 697 height 33
paste input "**********"
type input "**********"
click at [1125, 12] on button "Search" at bounding box center [1141, 28] width 33 height 33
drag, startPoint x: 0, startPoint y: 0, endPoint x: 1241, endPoint y: 400, distance: 1304.4
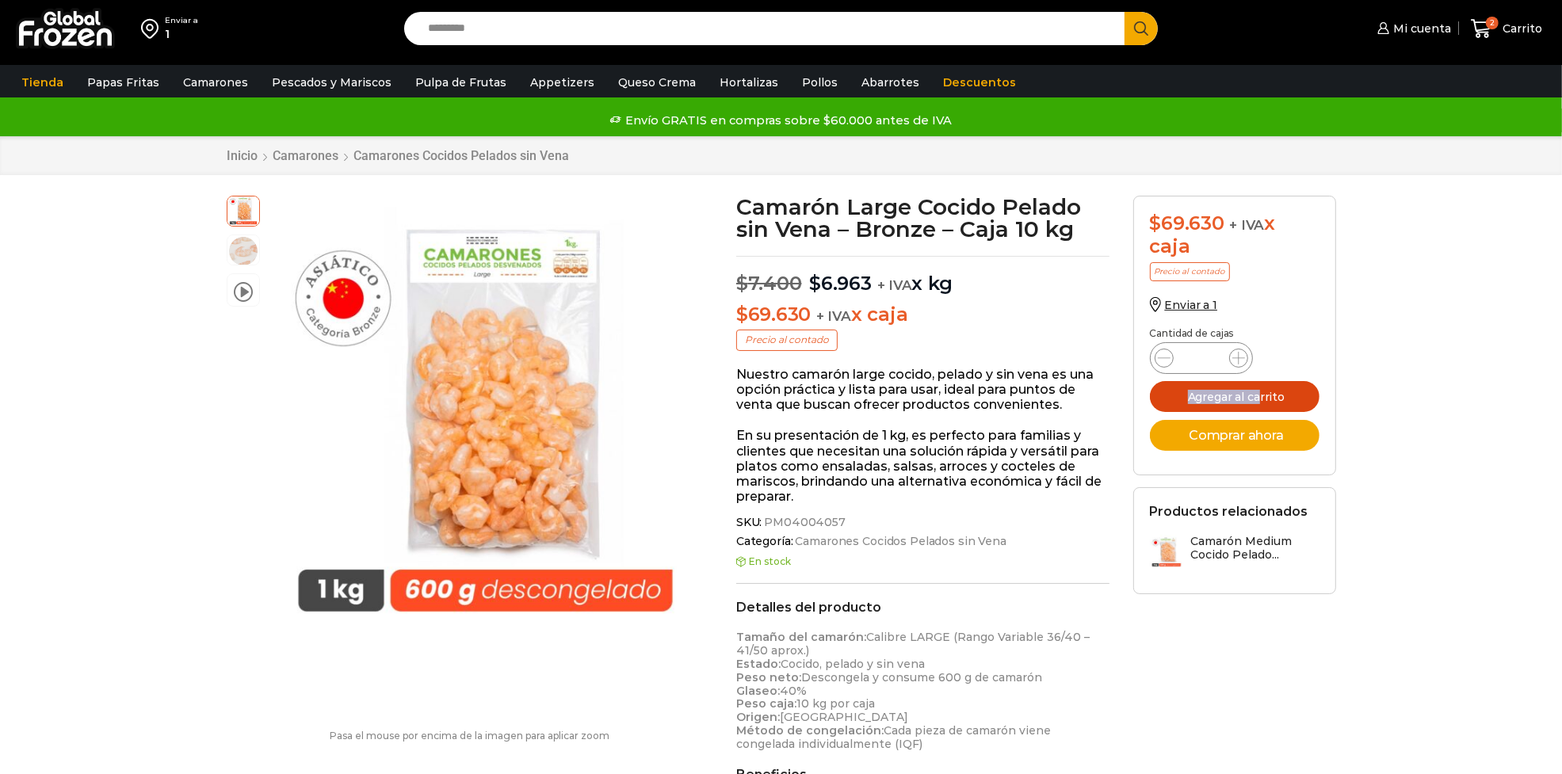
click at [1241, 400] on button "Agregar al carrito" at bounding box center [1235, 396] width 170 height 31
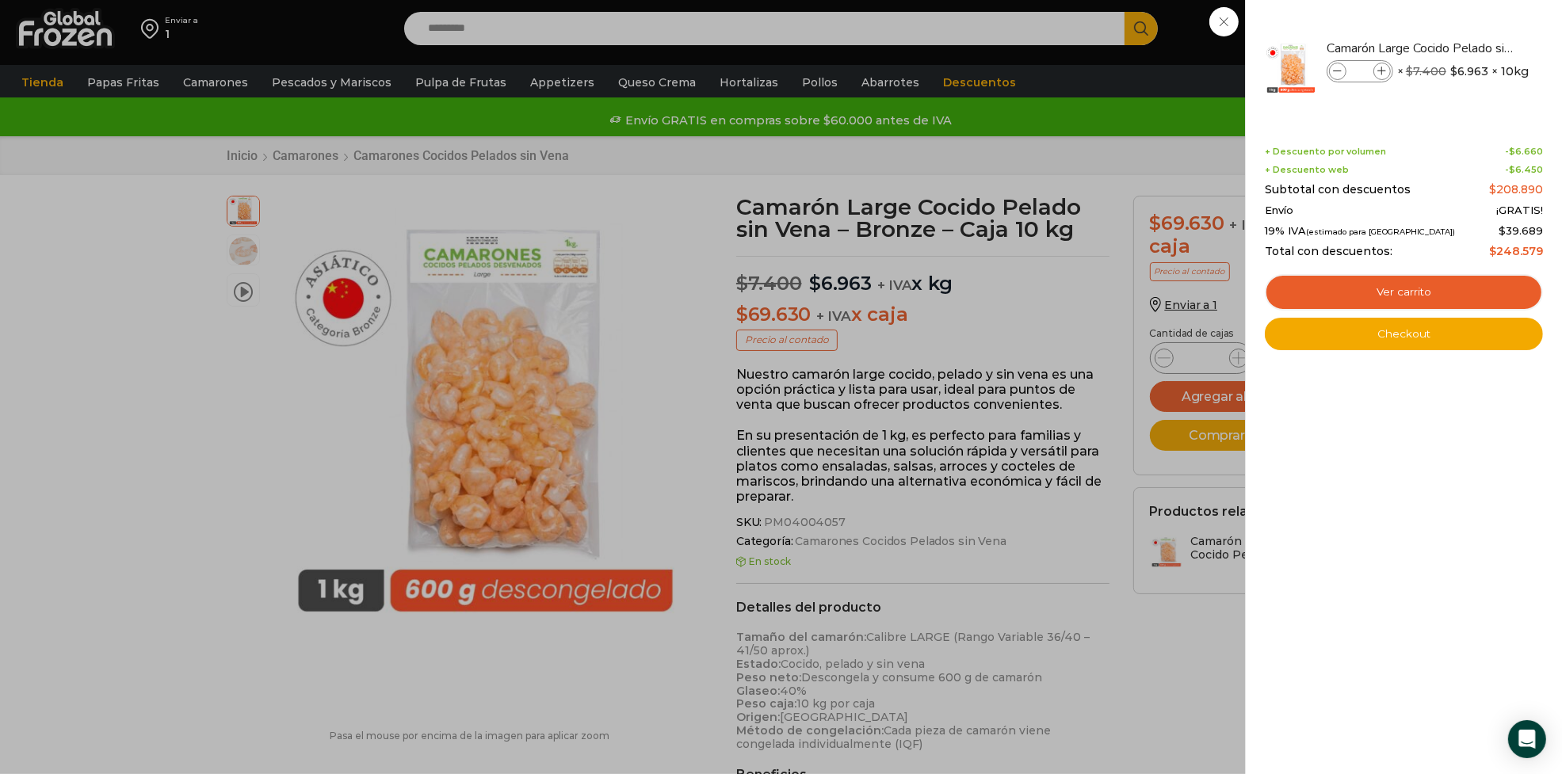
drag, startPoint x: 1164, startPoint y: 177, endPoint x: 1155, endPoint y: 148, distance: 29.8
click at [1467, 48] on div "3 Carrito 3 3 Shopping Cart *" at bounding box center [1506, 28] width 79 height 37
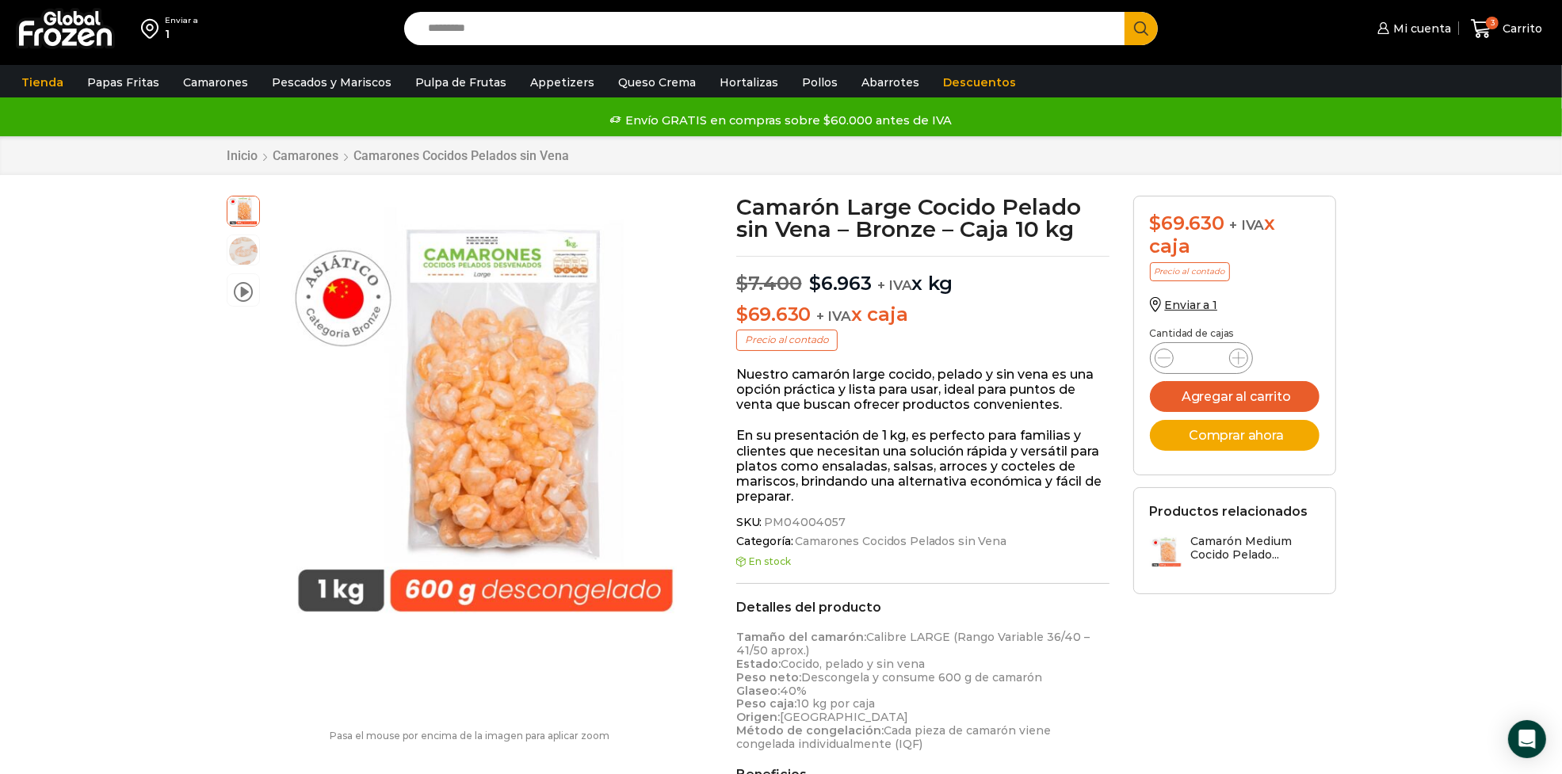
click at [836, 21] on input "Search input" at bounding box center [768, 28] width 697 height 33
paste input "**********"
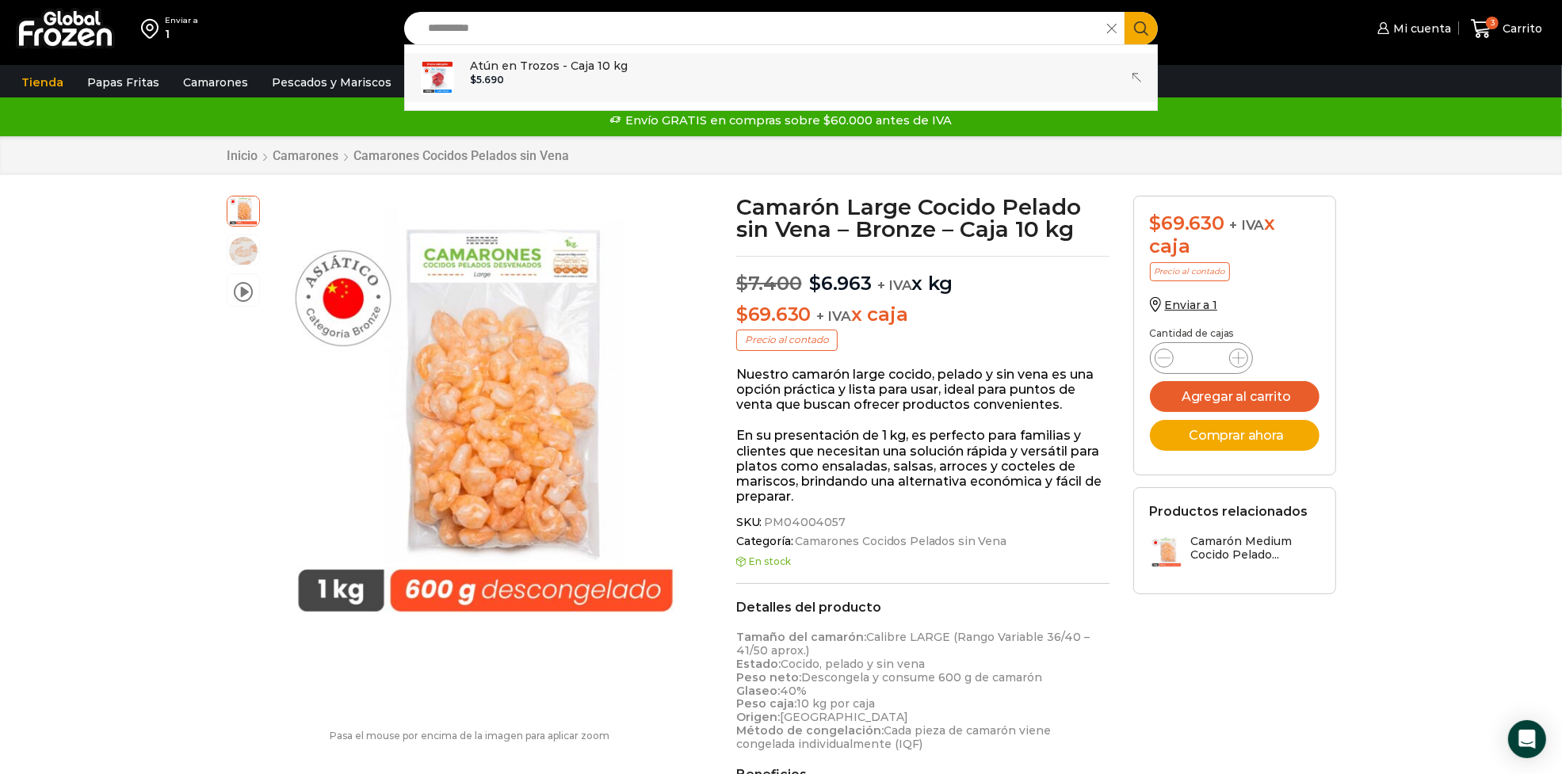
click at [963, 62] on link "Atún en Trozos - Caja 10 kg In stock $ 5.690" at bounding box center [781, 77] width 752 height 49
type input "**********"
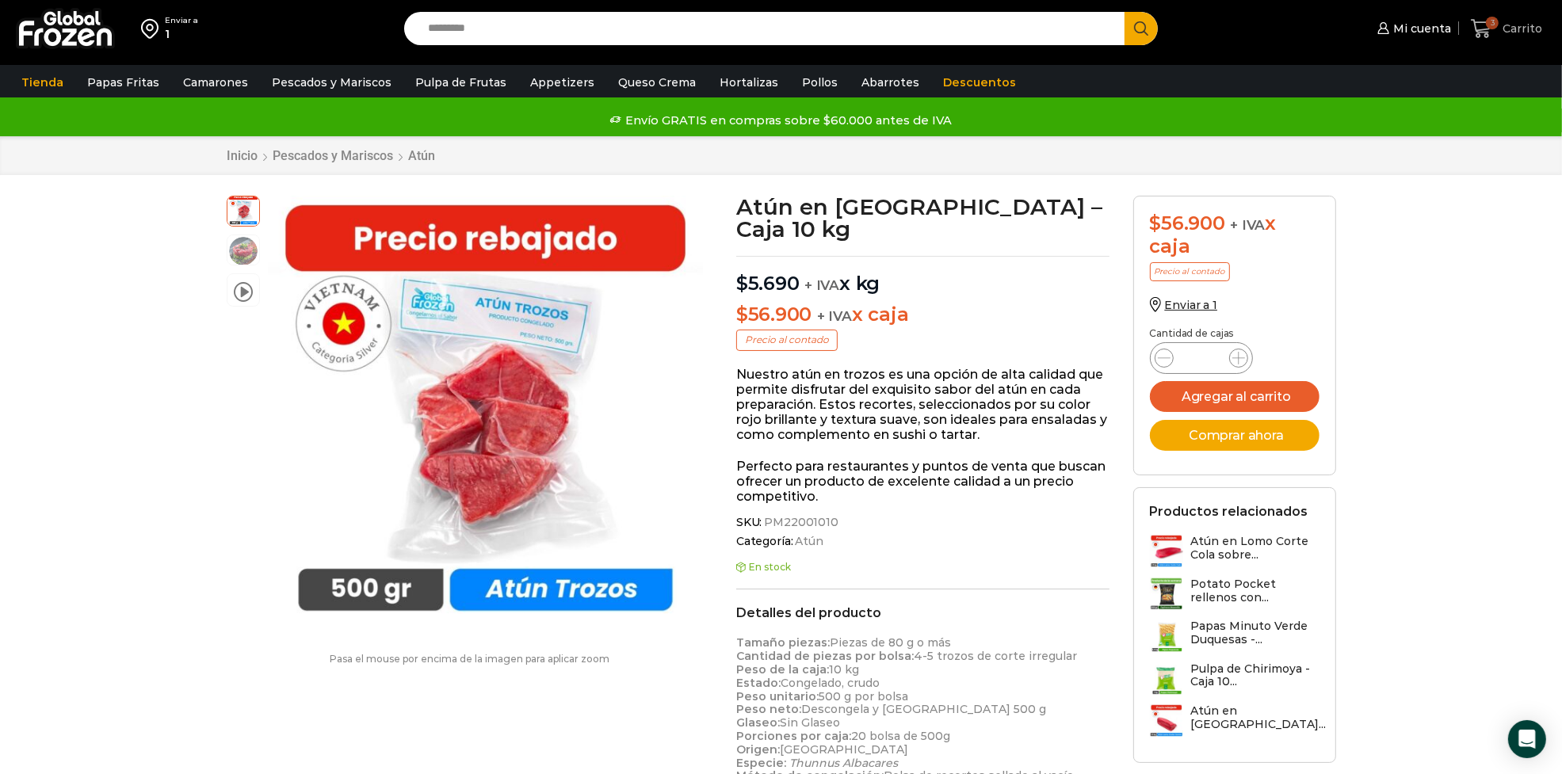
click at [1494, 33] on span "3" at bounding box center [1485, 28] width 28 height 21
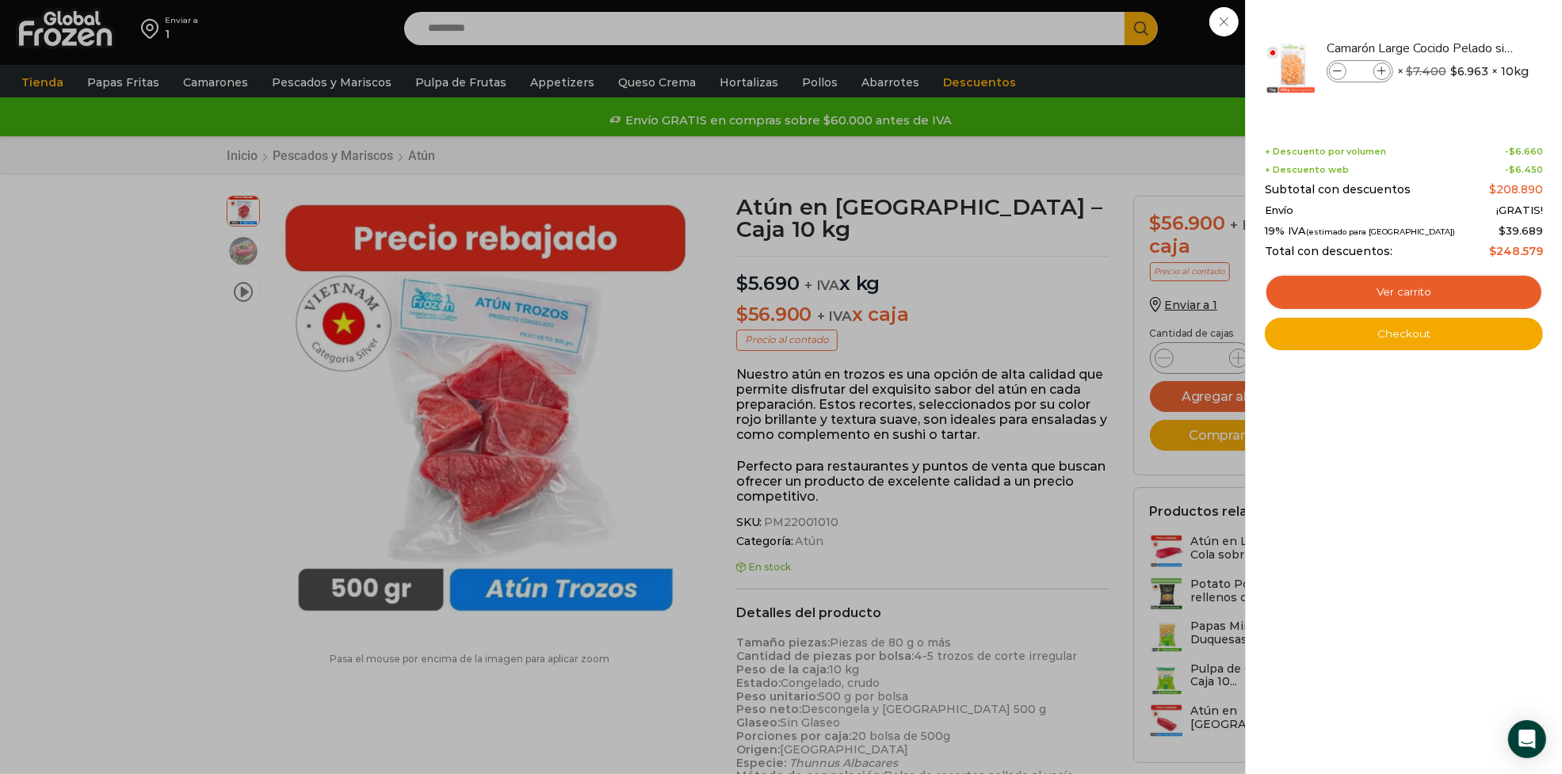
click at [1467, 48] on div "3 [GEOGRAPHIC_DATA] 3 3 Shopping Cart * $" at bounding box center [1506, 28] width 79 height 37
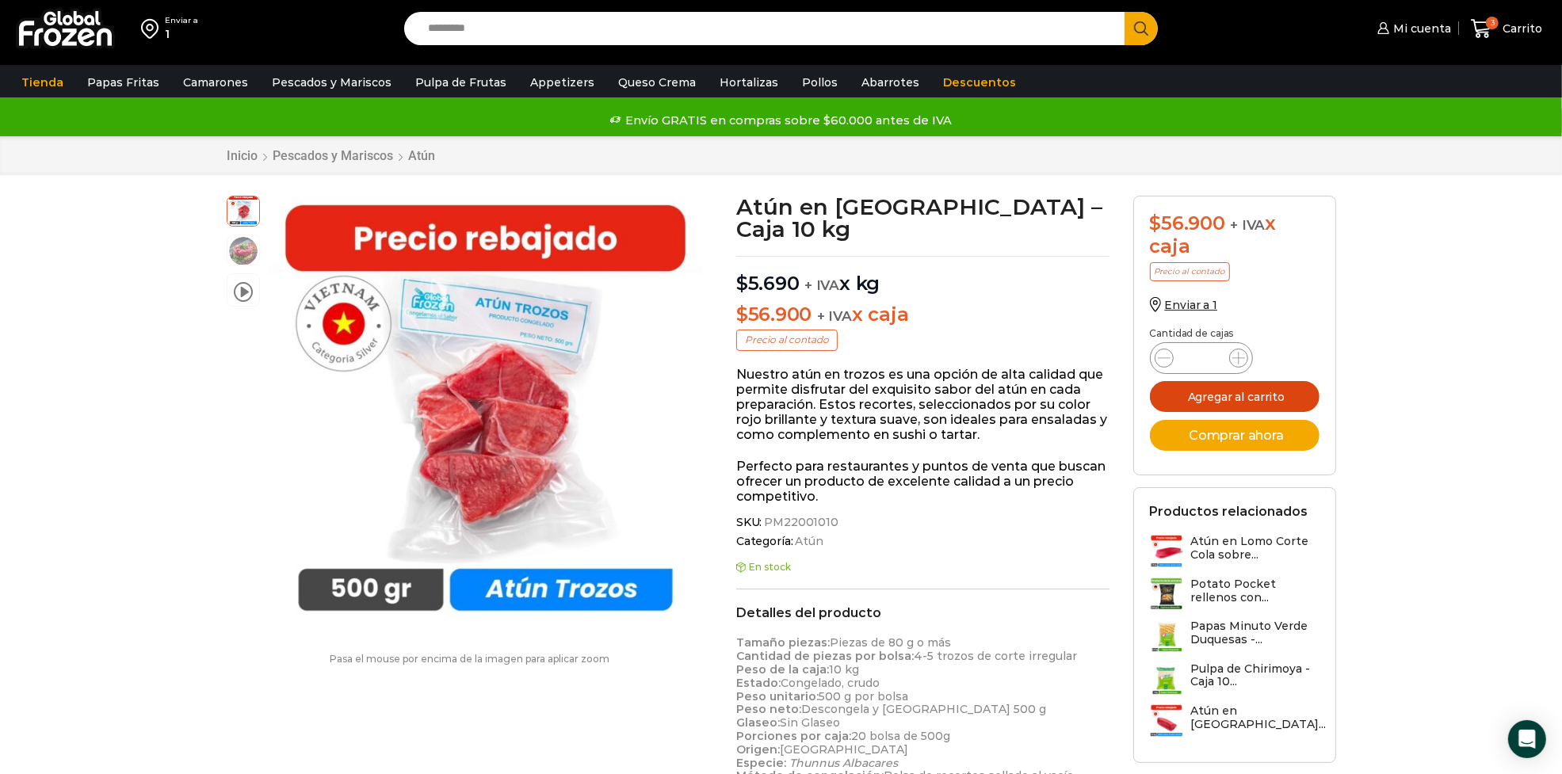
click at [1207, 411] on button "Agregar al carrito" at bounding box center [1235, 396] width 170 height 31
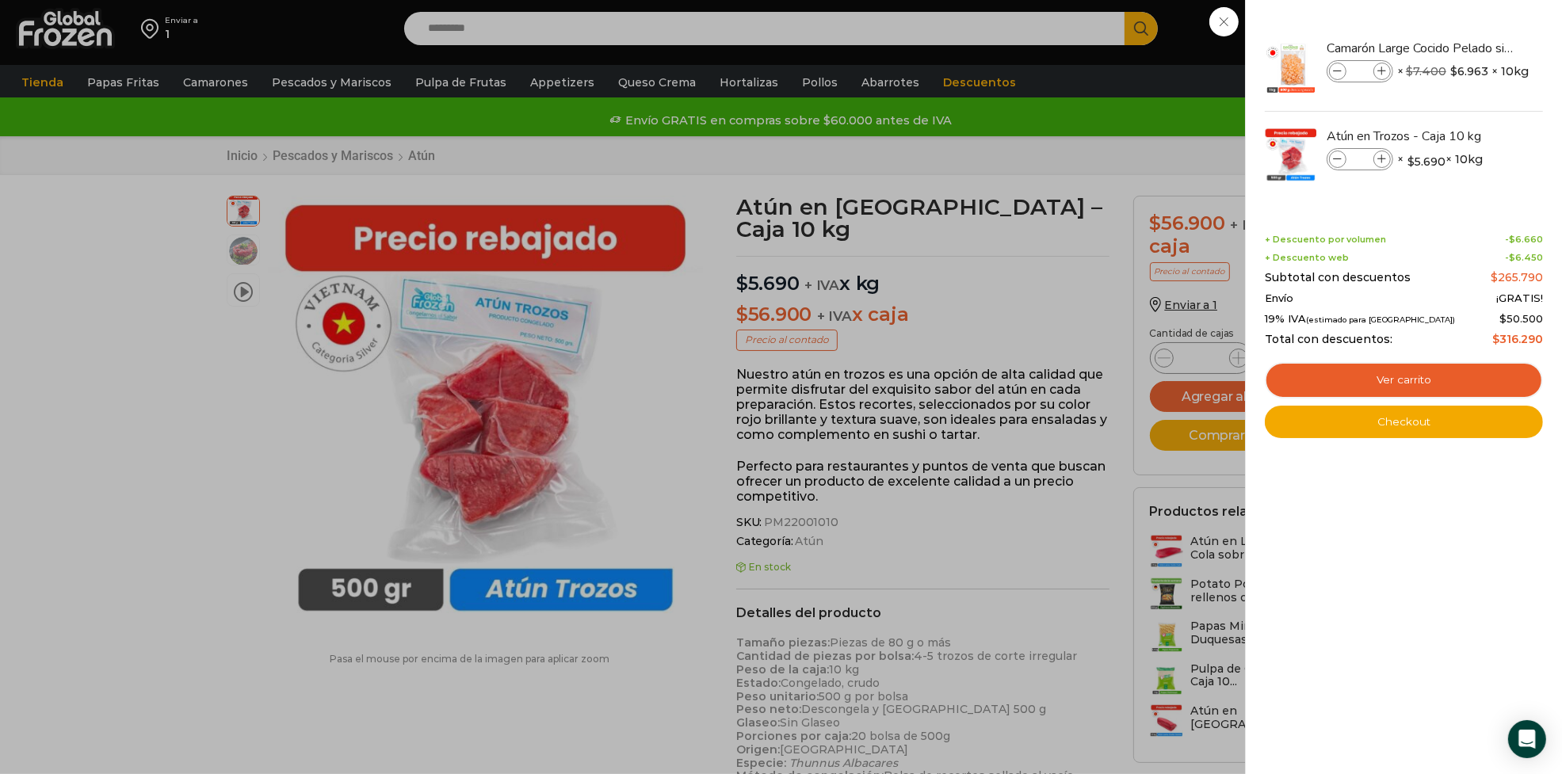
click at [1467, 33] on div "4 Carrito 4 4 Shopping Cart *" at bounding box center [1506, 28] width 79 height 37
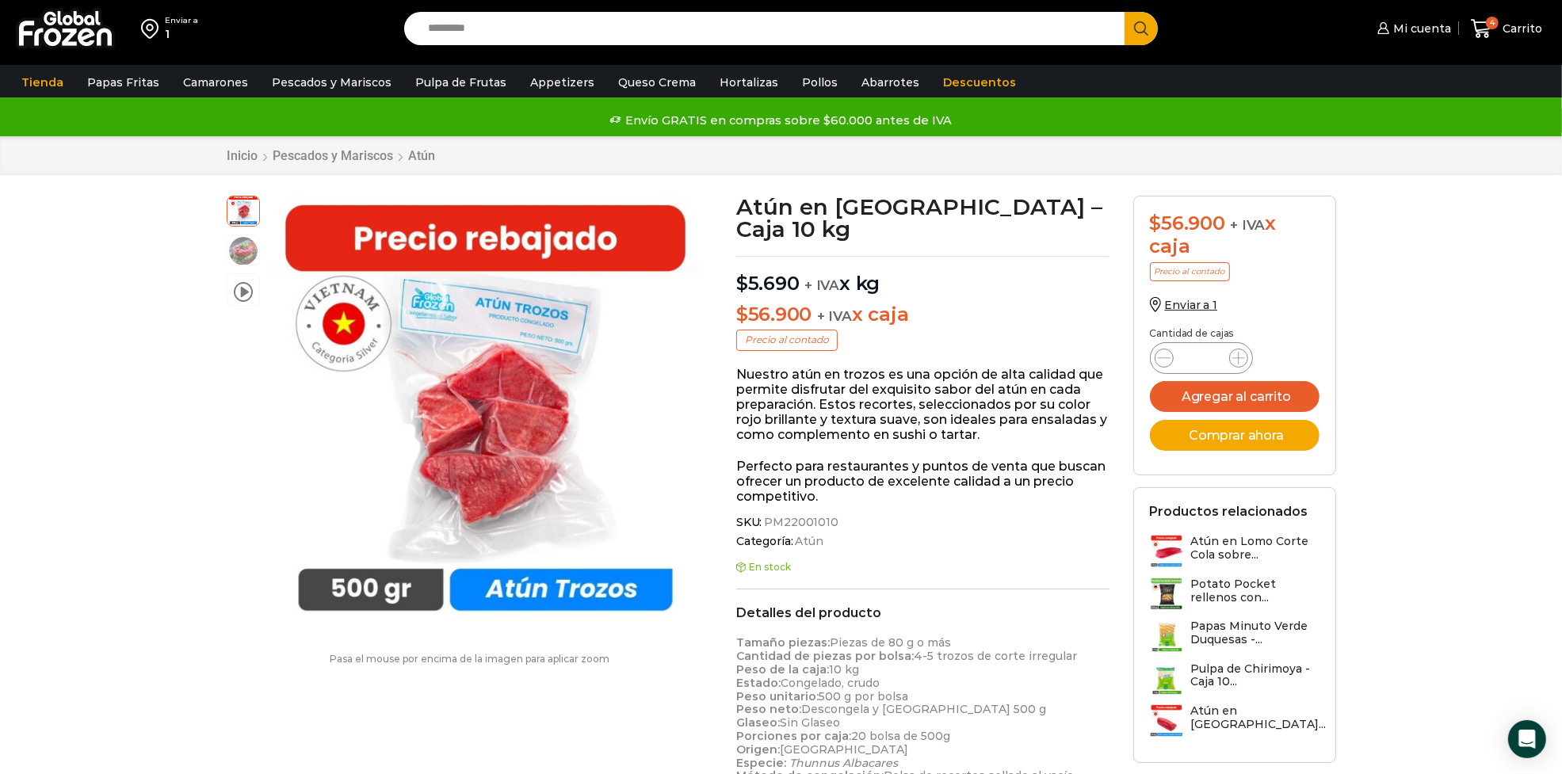
click at [829, 20] on input "Search input" at bounding box center [768, 28] width 697 height 33
paste input "**********"
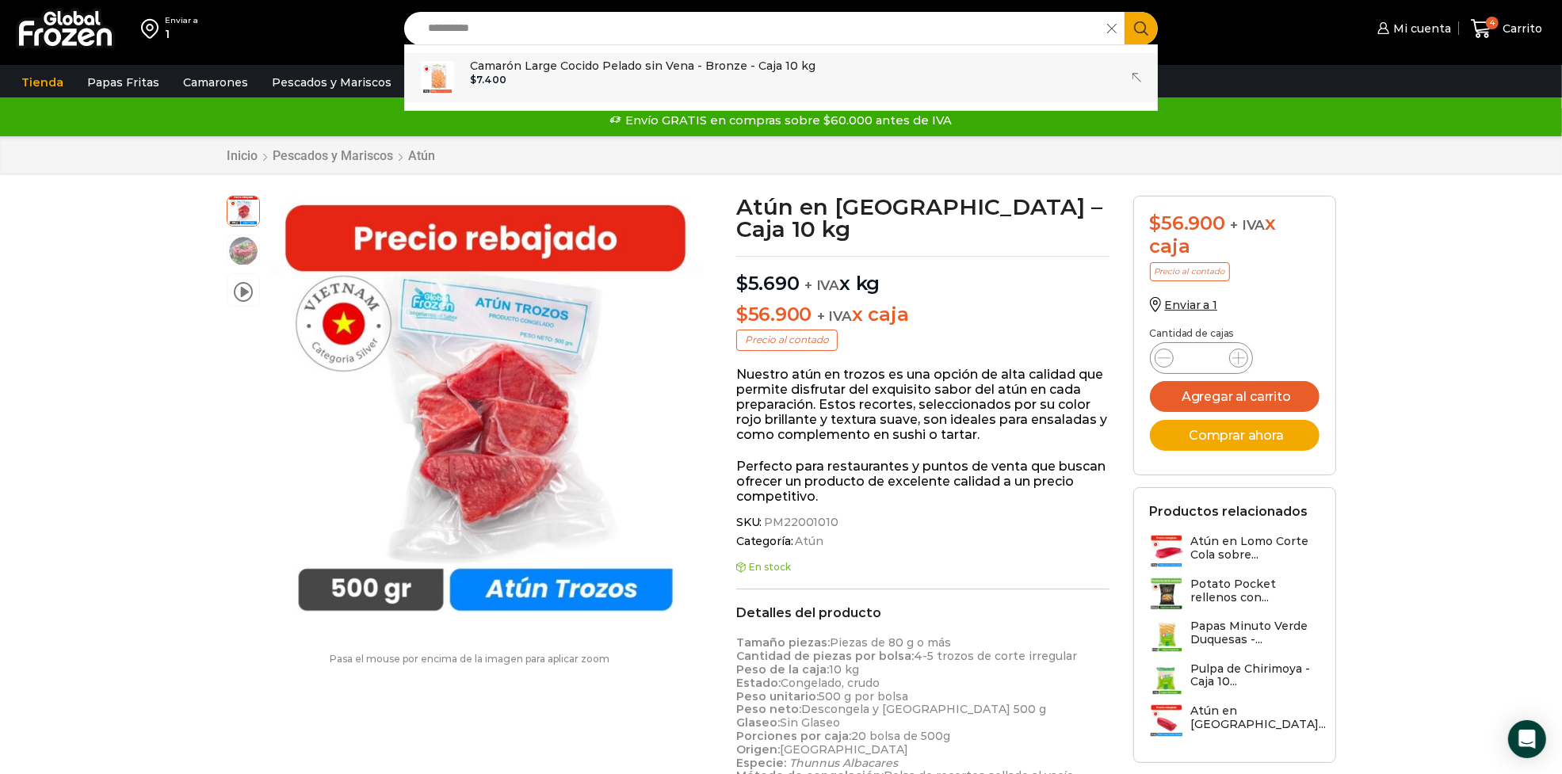
click at [823, 66] on link "Camarón Large Cocido Pelado sin Vena - Bronze - Caja 10 kg In stock $ 7.400" at bounding box center [781, 77] width 752 height 49
type input "**********"
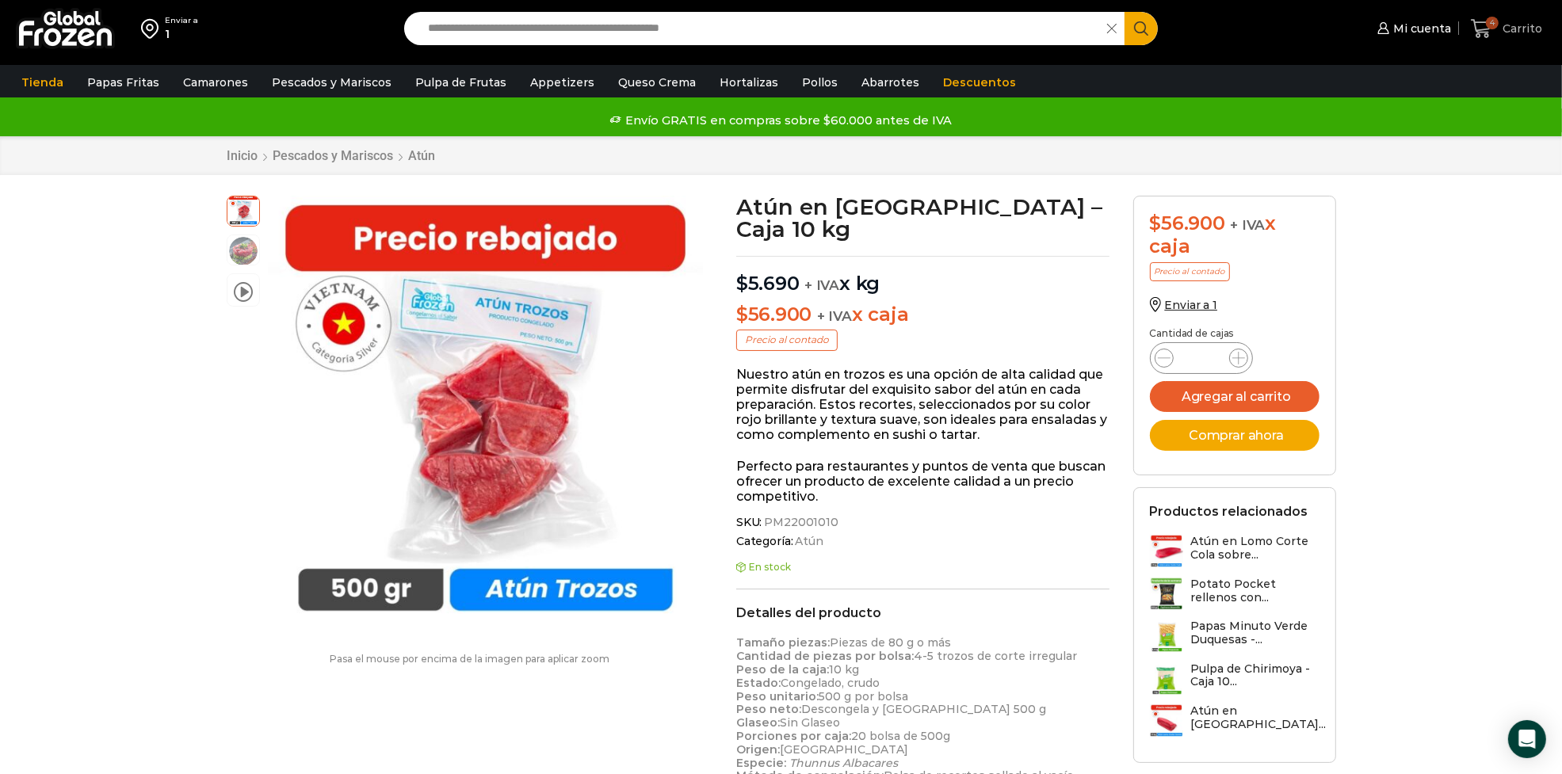
click at [1505, 33] on span "Carrito" at bounding box center [1521, 29] width 44 height 16
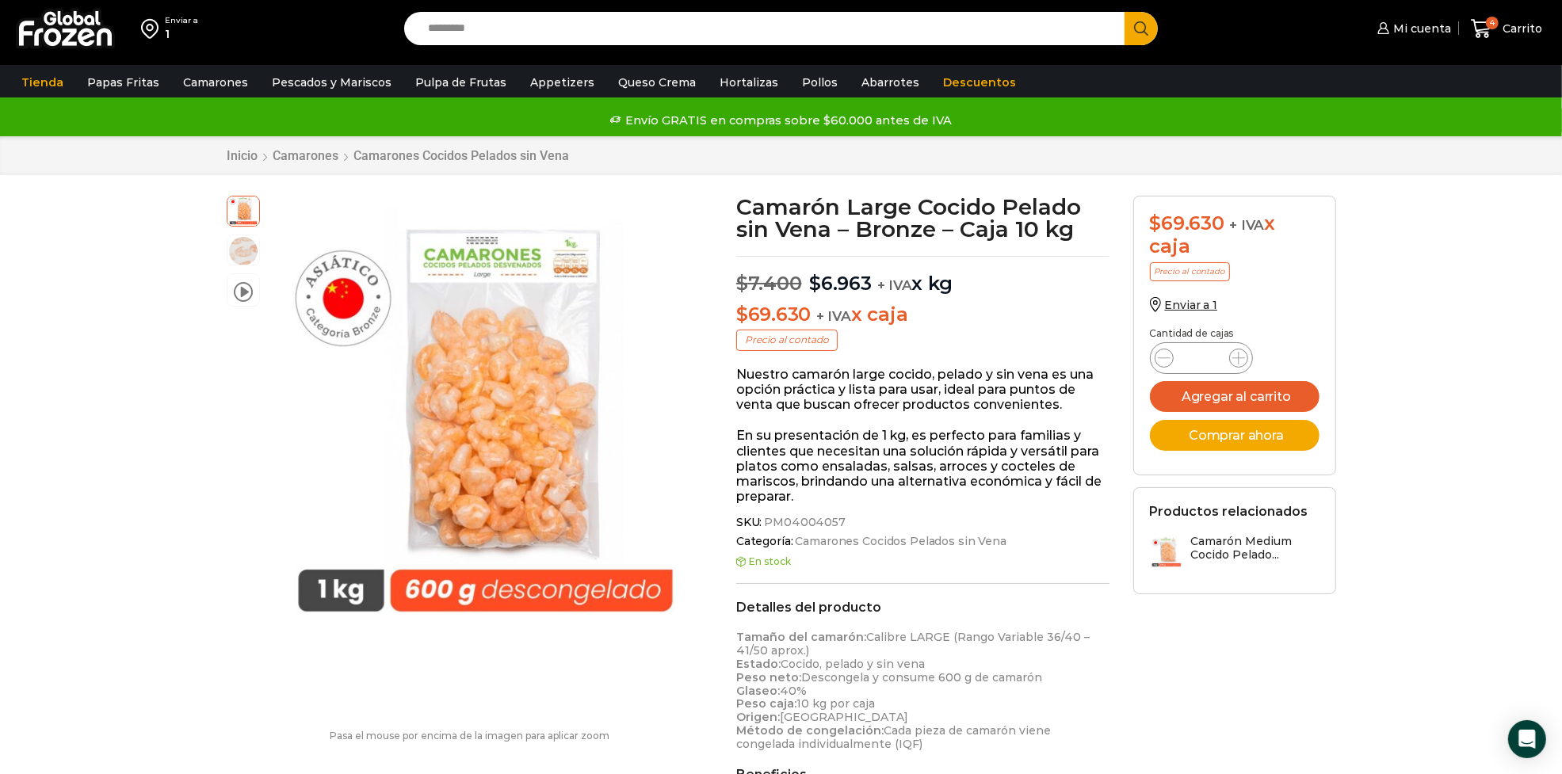
click at [480, 44] on input "Search input" at bounding box center [768, 28] width 697 height 33
paste input "**********"
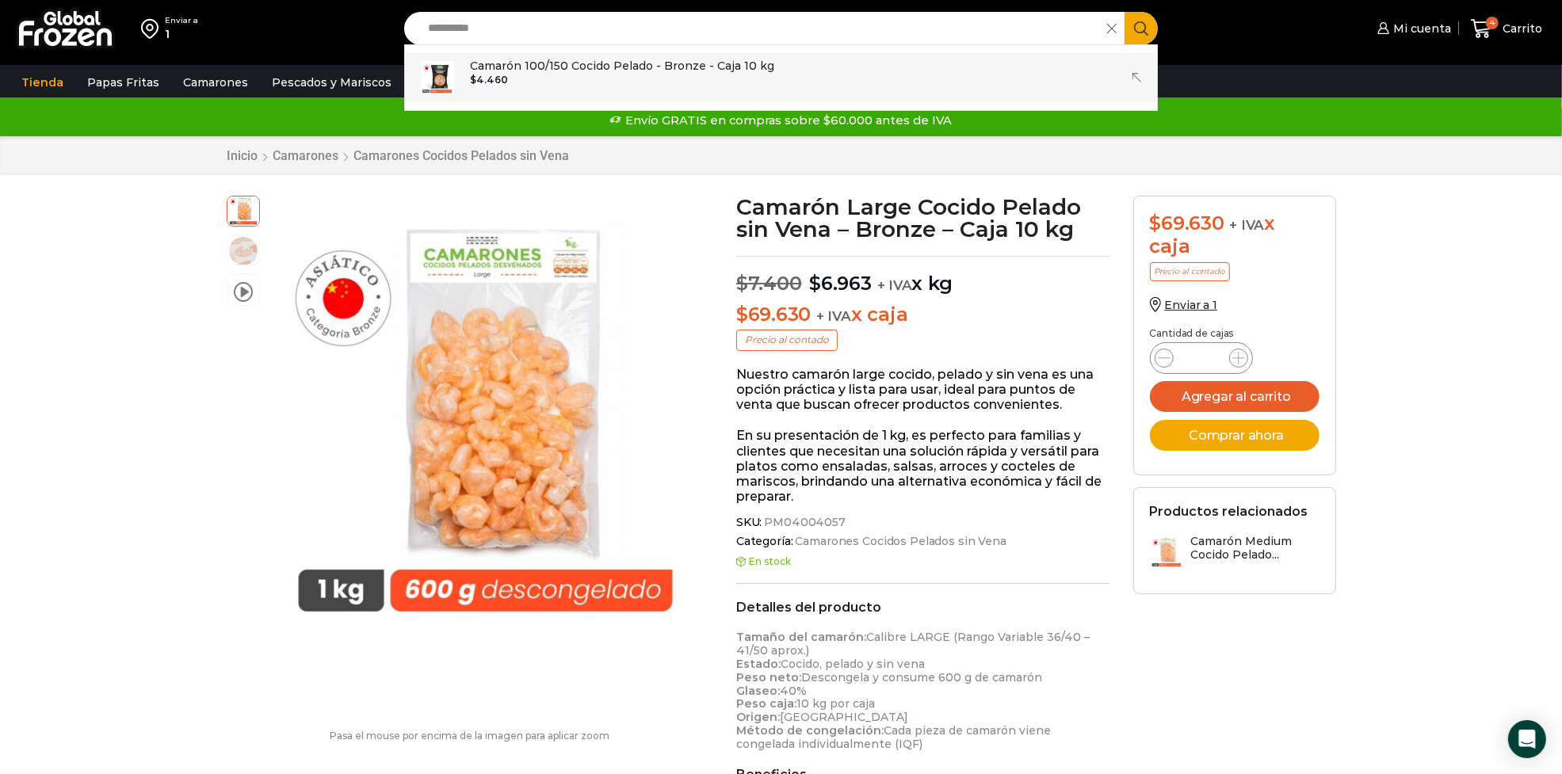
click at [610, 70] on p "Camarón 100/150 Cocido Pelado - Bronze - Caja 10 kg" at bounding box center [622, 65] width 304 height 17
type input "**********"
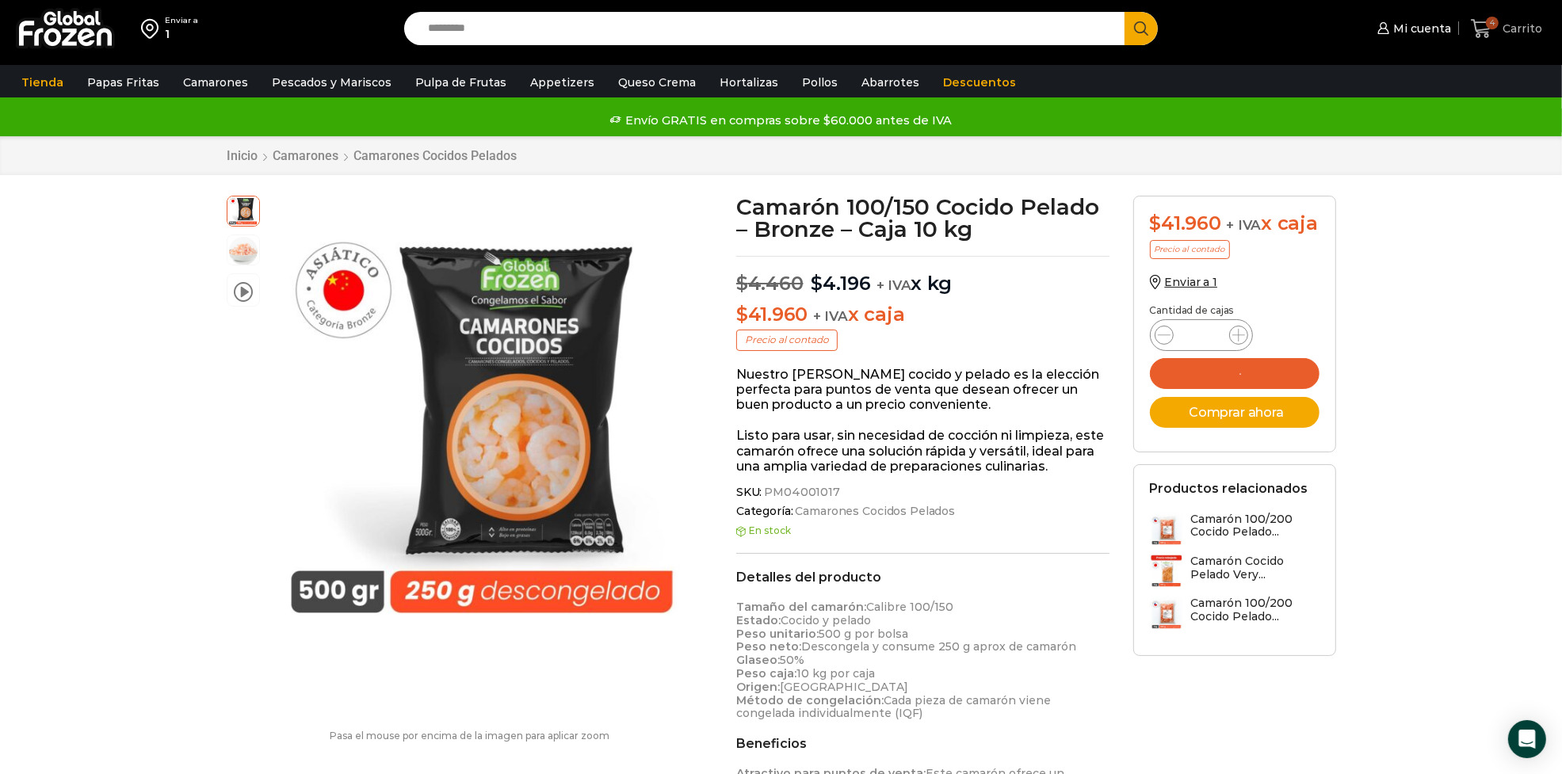
click at [1514, 32] on span "Carrito" at bounding box center [1521, 29] width 44 height 16
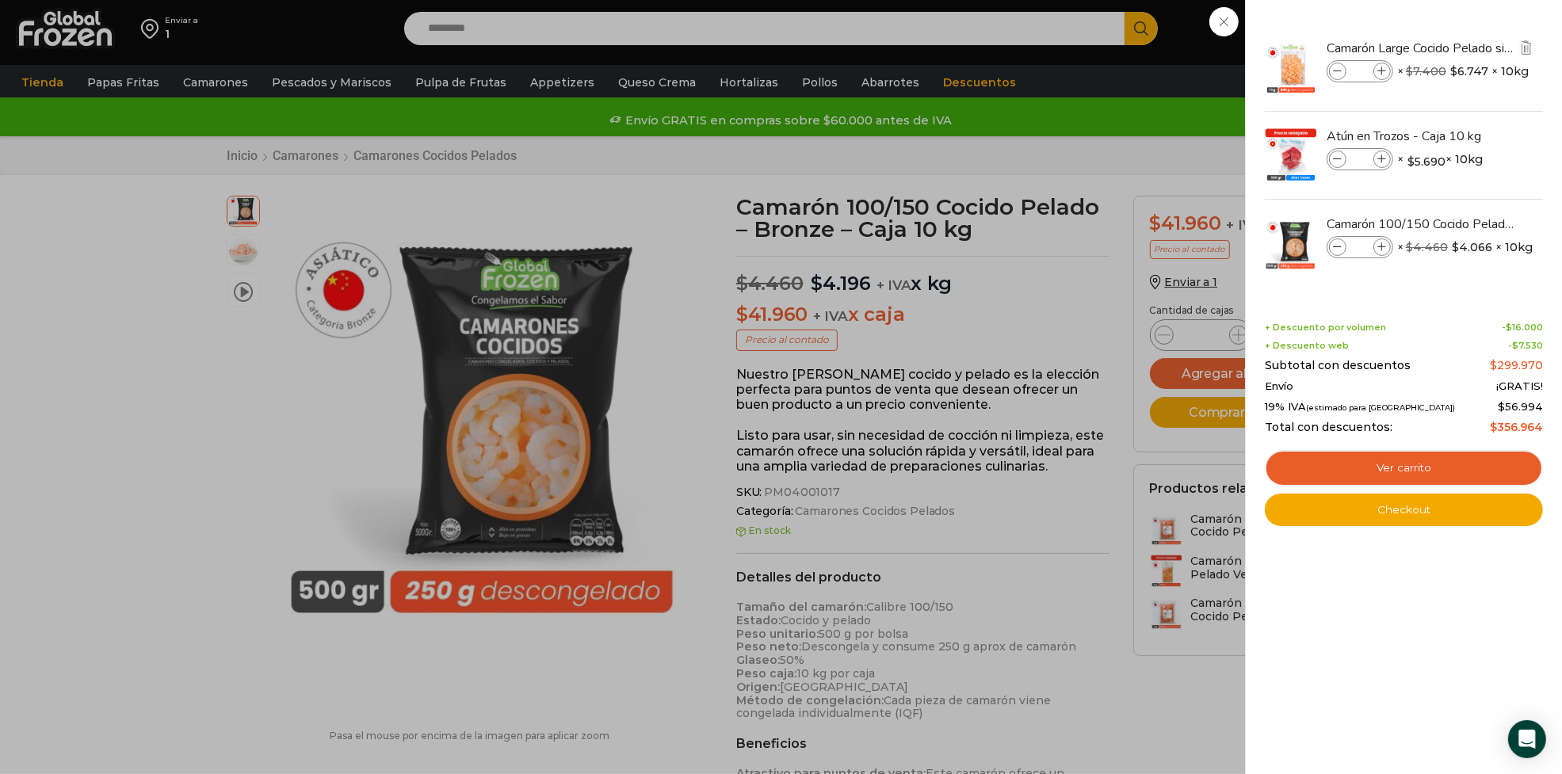
click at [1344, 76] on span at bounding box center [1337, 71] width 17 height 17
type input "*"
click at [1382, 254] on span at bounding box center [1382, 247] width 17 height 17
type input "*"
click at [1389, 480] on link "Ver carrito" at bounding box center [1404, 468] width 278 height 36
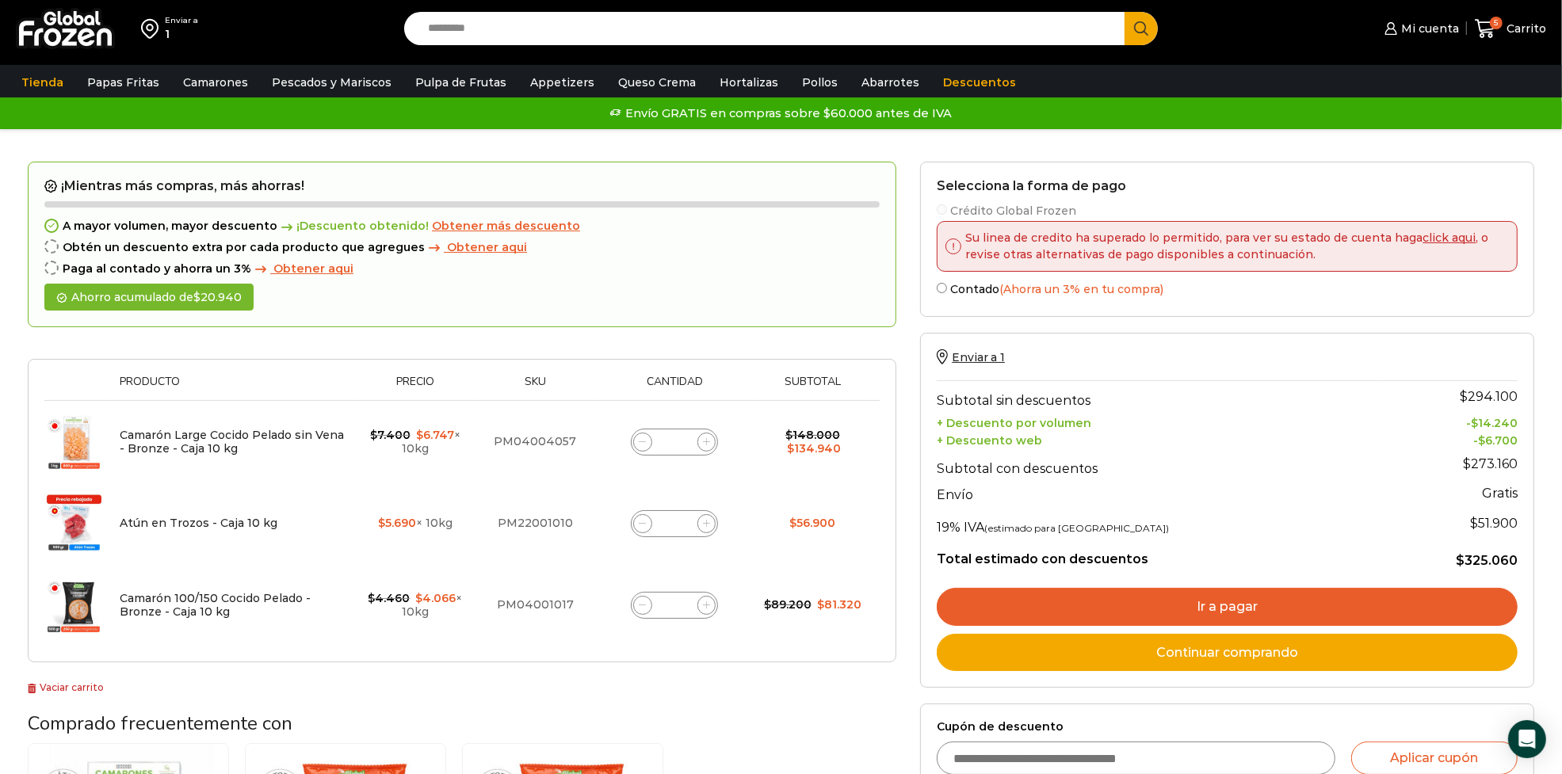
click at [638, 438] on span at bounding box center [642, 442] width 19 height 19
type input "*"
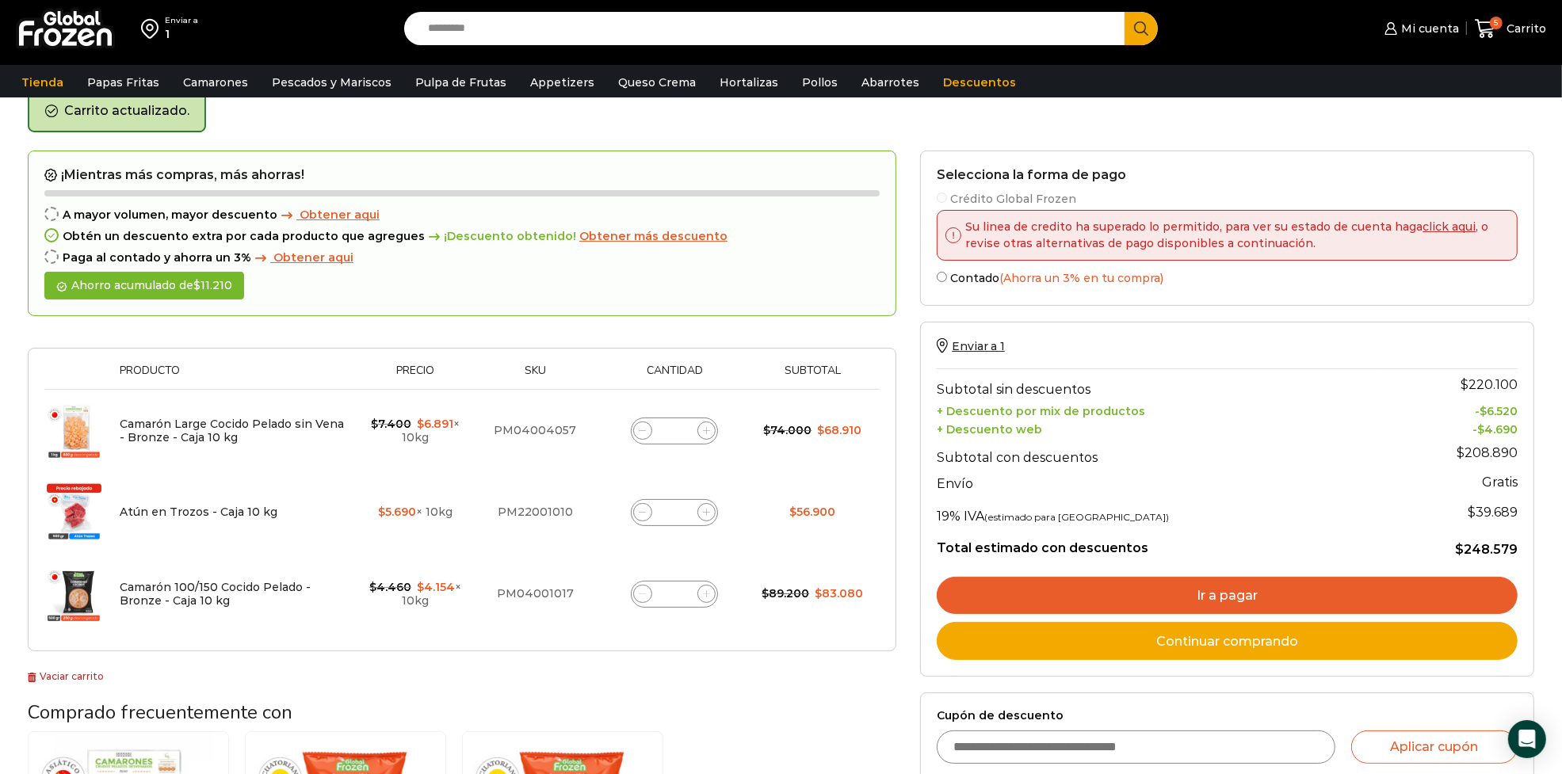
scroll to position [81, 0]
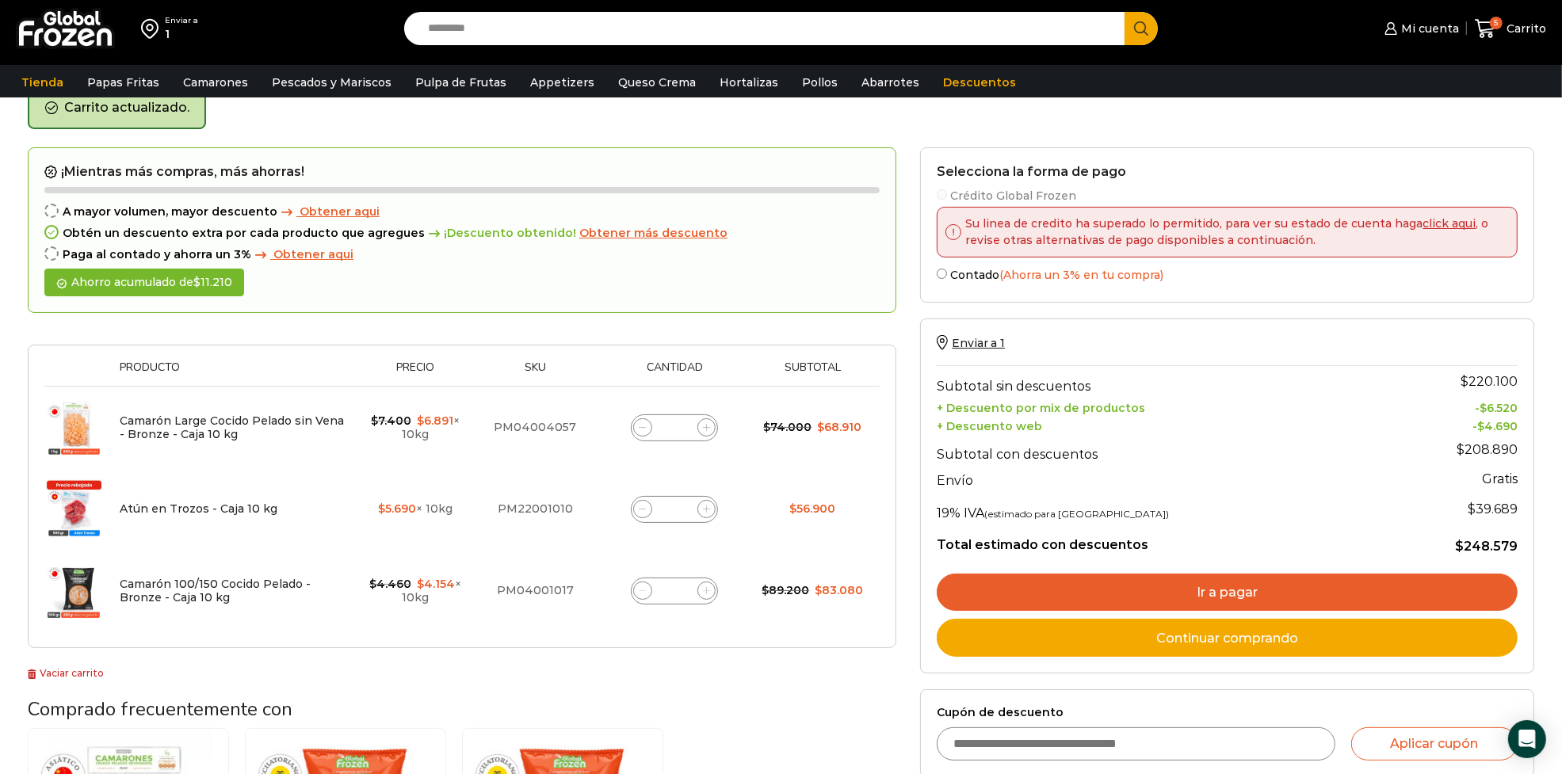
click at [983, 273] on label "Contado (Ahorra un 3% en tu compra)" at bounding box center [1227, 274] width 581 height 17
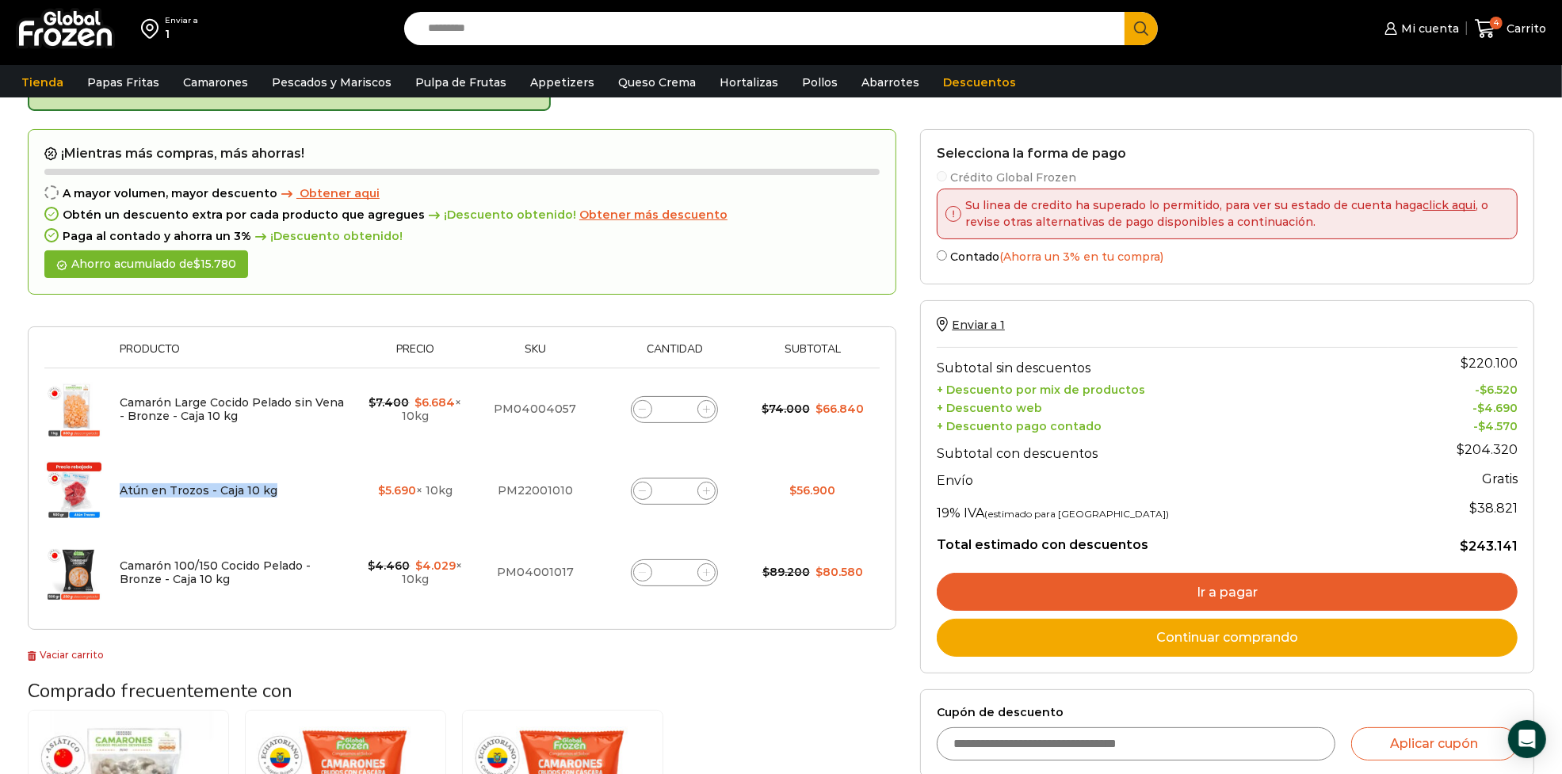
drag, startPoint x: 112, startPoint y: 490, endPoint x: 323, endPoint y: 488, distance: 210.9
click at [335, 486] on td "Atún en Trozos - Caja 10 kg" at bounding box center [234, 491] width 245 height 82
click at [748, 311] on div at bounding box center [462, 319] width 869 height 16
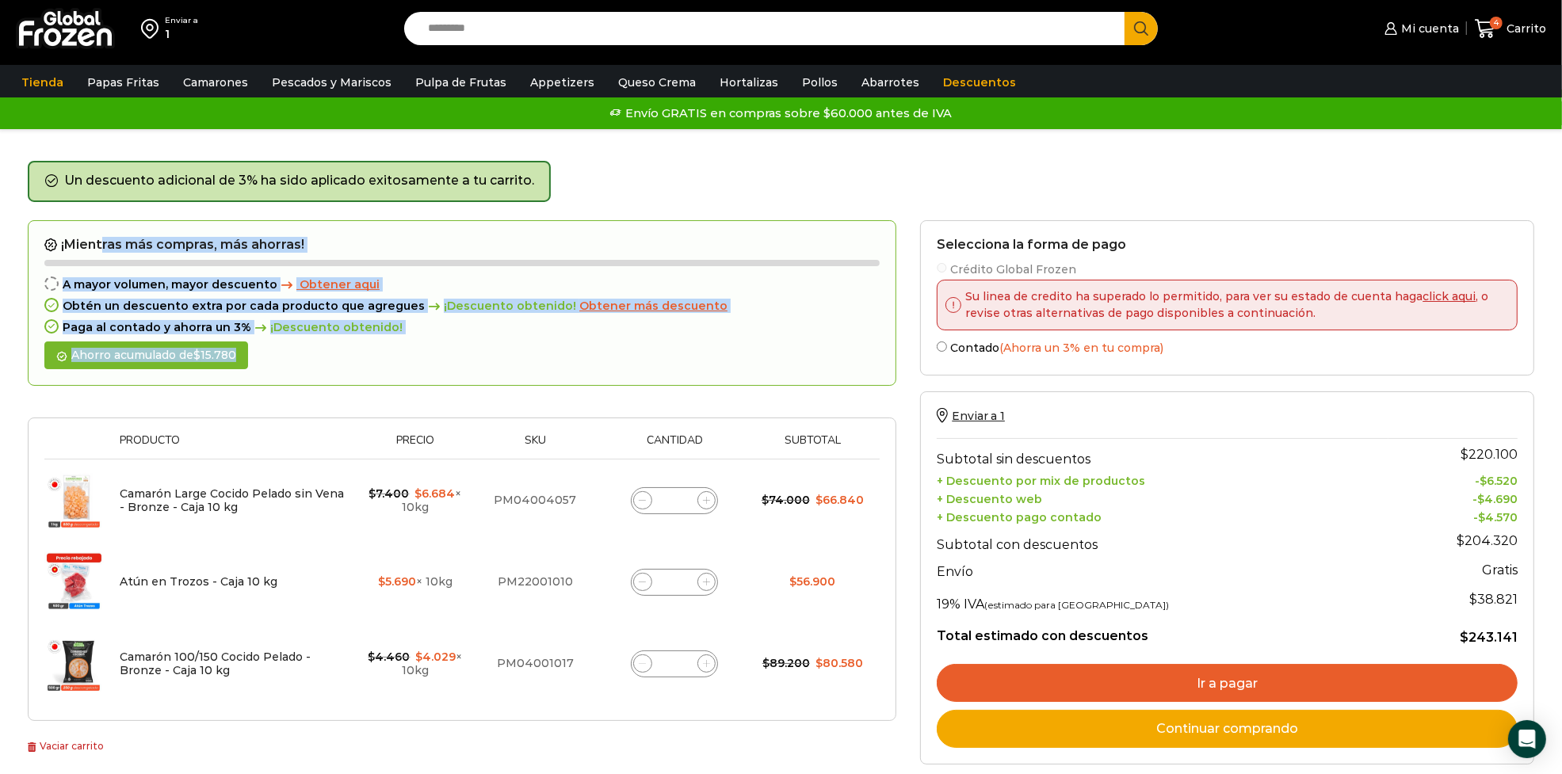
drag, startPoint x: 103, startPoint y: 243, endPoint x: 474, endPoint y: 377, distance: 394.4
click at [474, 377] on div "¡Mientras más compras, más ahorras! A mayor volumen, mayor descuento Obtener aq…" at bounding box center [462, 303] width 869 height 166
drag, startPoint x: 474, startPoint y: 377, endPoint x: 644, endPoint y: 362, distance: 170.2
click at [644, 365] on div "¡Mientras más compras, más ahorras! A mayor volumen, mayor descuento Obtener aq…" at bounding box center [462, 303] width 869 height 166
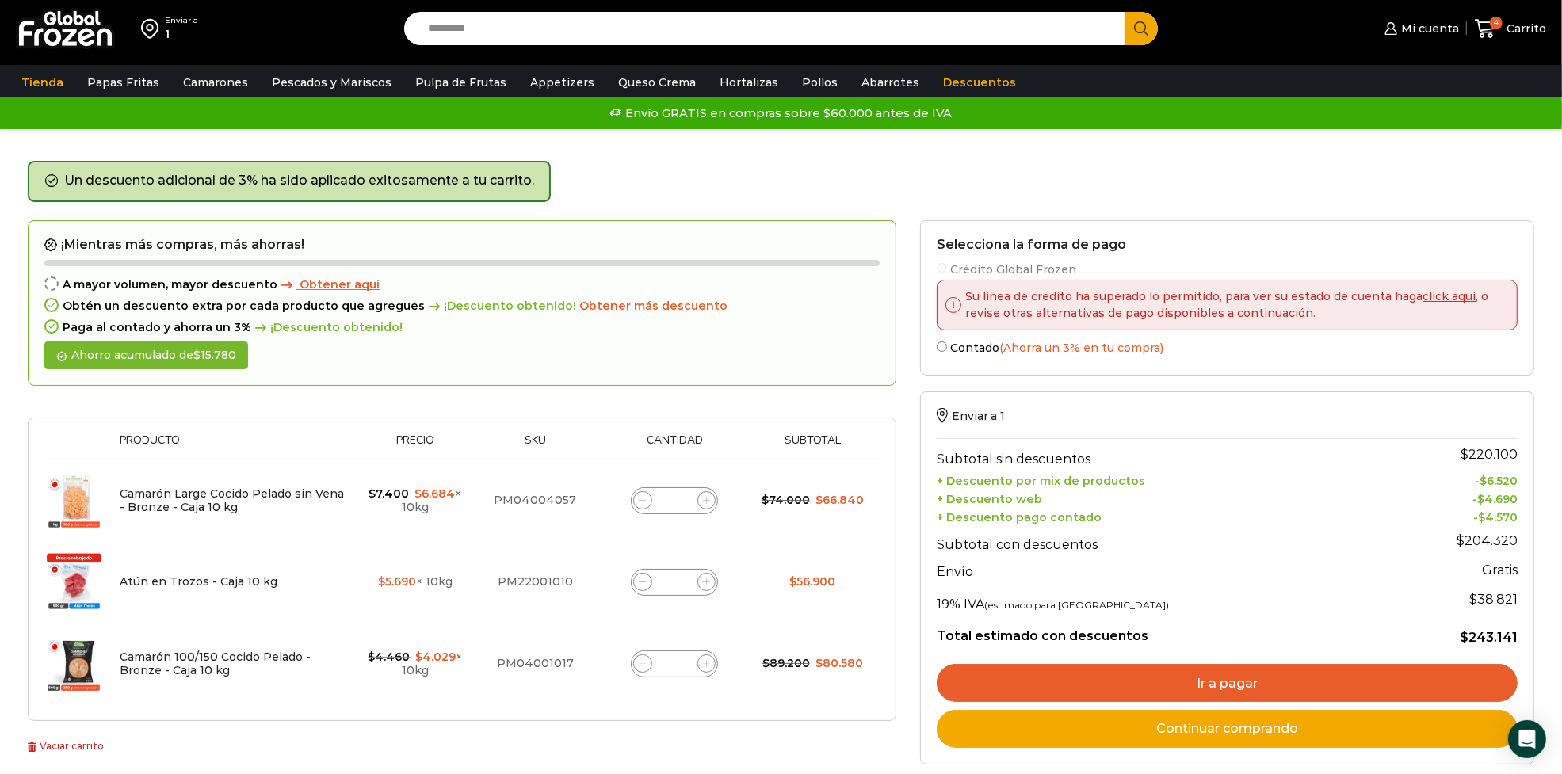
click at [793, 333] on div "Paga al contado y ahorra un 3% ¡Descuento obtenido!" at bounding box center [462, 327] width 836 height 13
click at [700, 392] on form "¡Mientras más compras, más ahorras! A mayor volumen, mayor descuento Obtener aq…" at bounding box center [462, 471] width 869 height 502
click at [787, 633] on td "$ 89.200 Original price was: $89.200. $ 80.580 Current price is: $80.580." at bounding box center [812, 664] width 119 height 82
